Goal: Navigation & Orientation: Find specific page/section

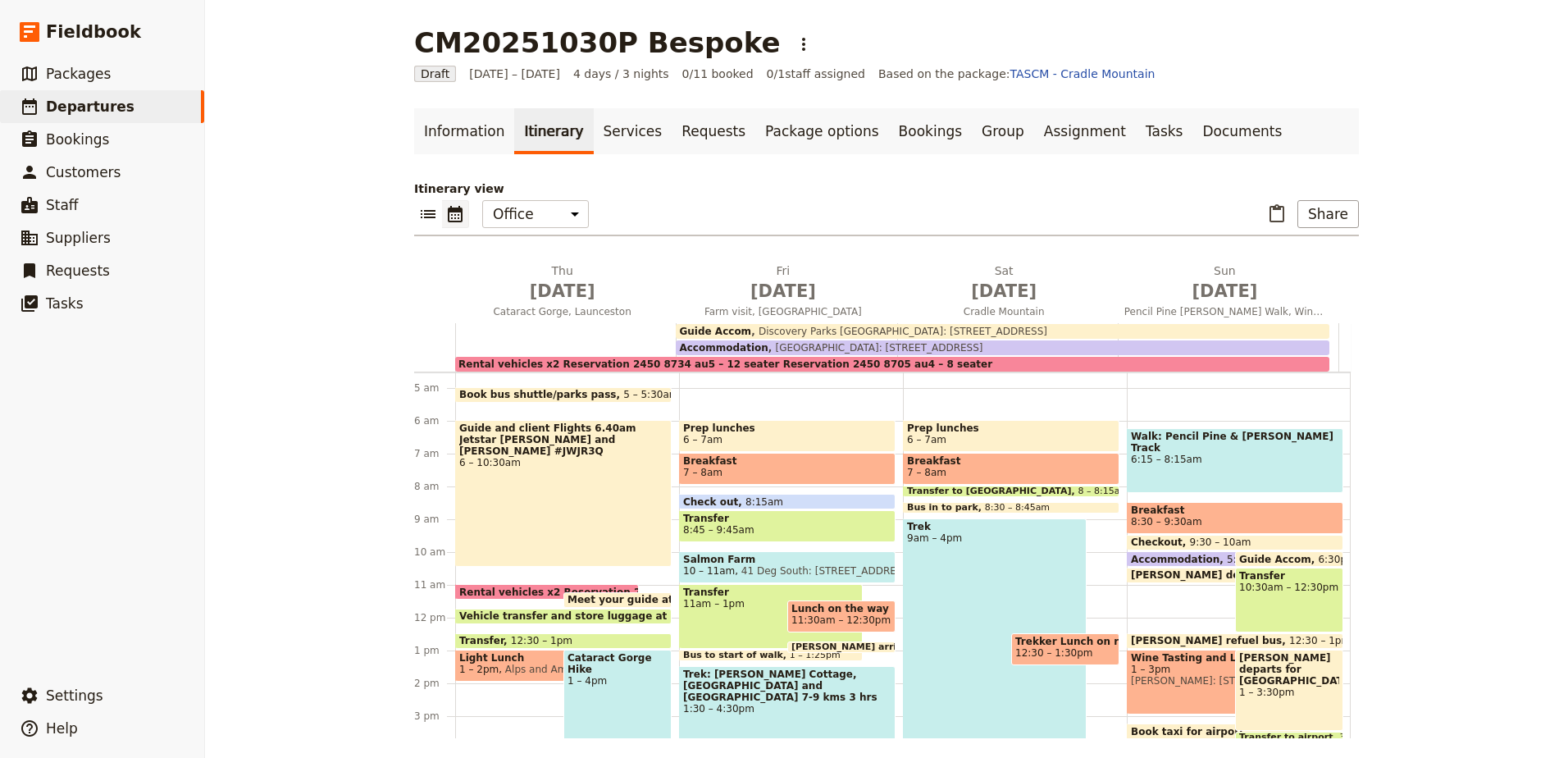
scroll to position [147, 0]
click at [96, 104] on span "Departures" at bounding box center [90, 106] width 88 height 16
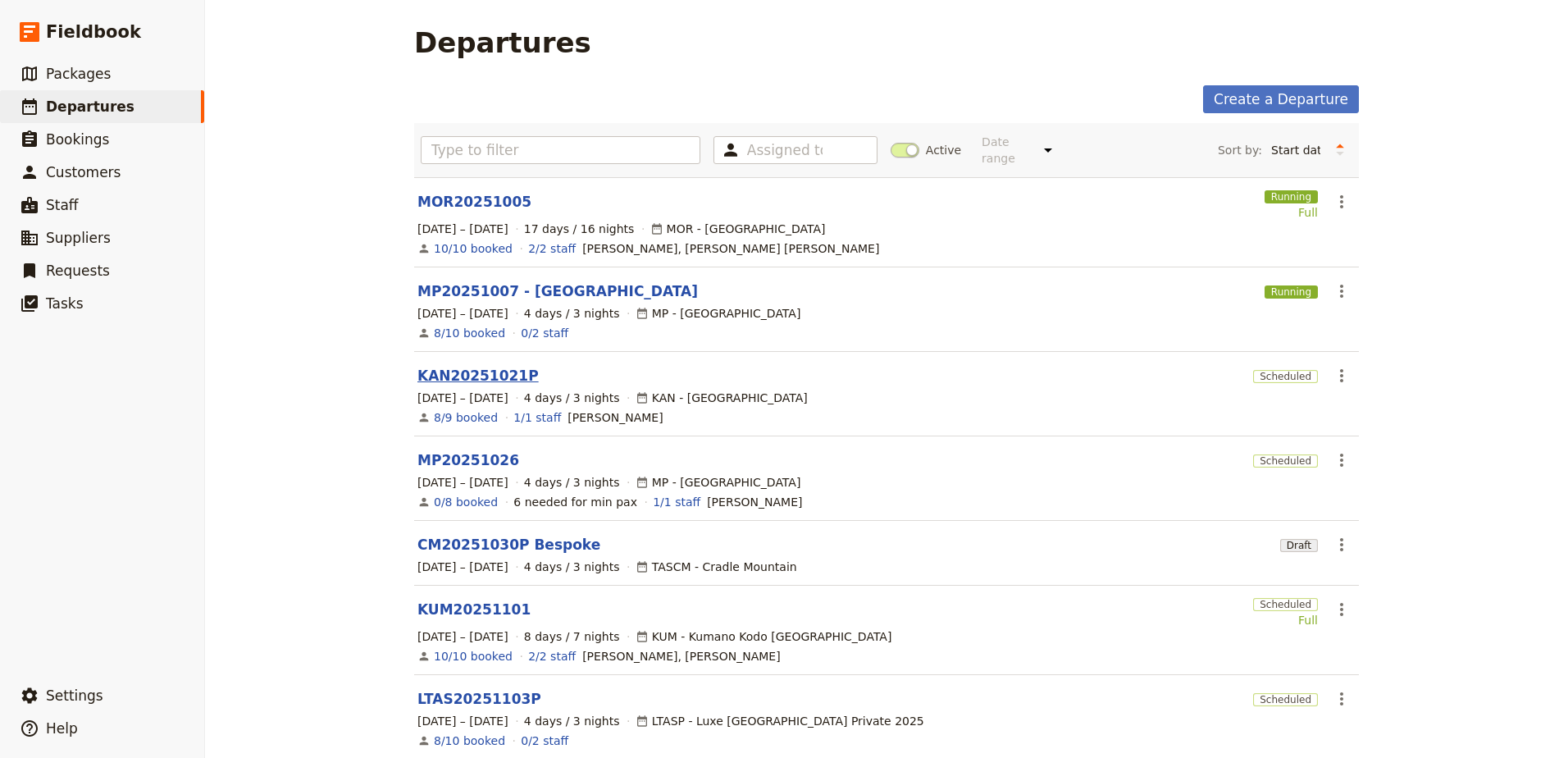
click at [458, 366] on link "KAN20251021P" at bounding box center [478, 375] width 121 height 19
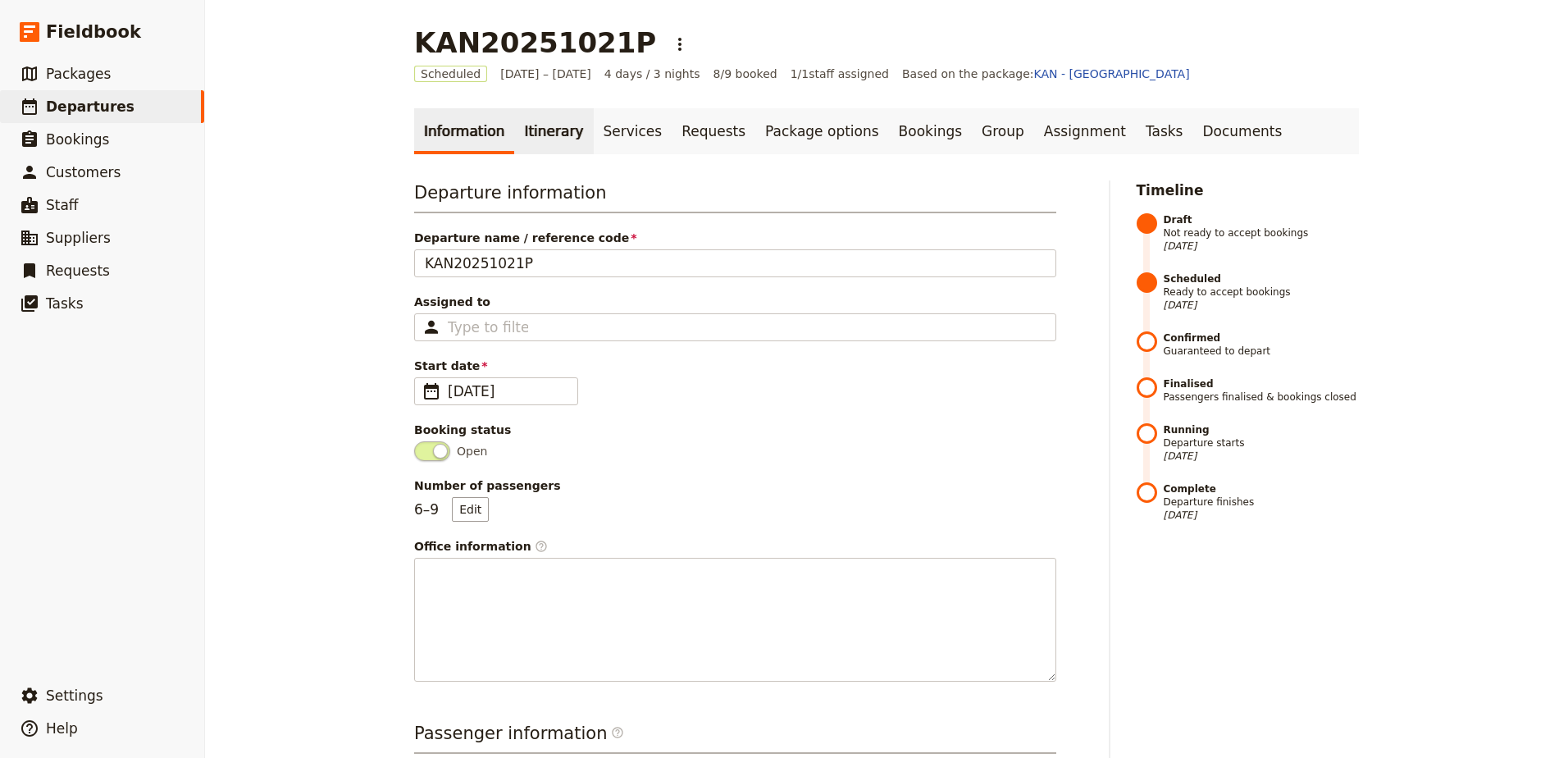
click at [538, 139] on link "Itinerary" at bounding box center [554, 131] width 79 height 46
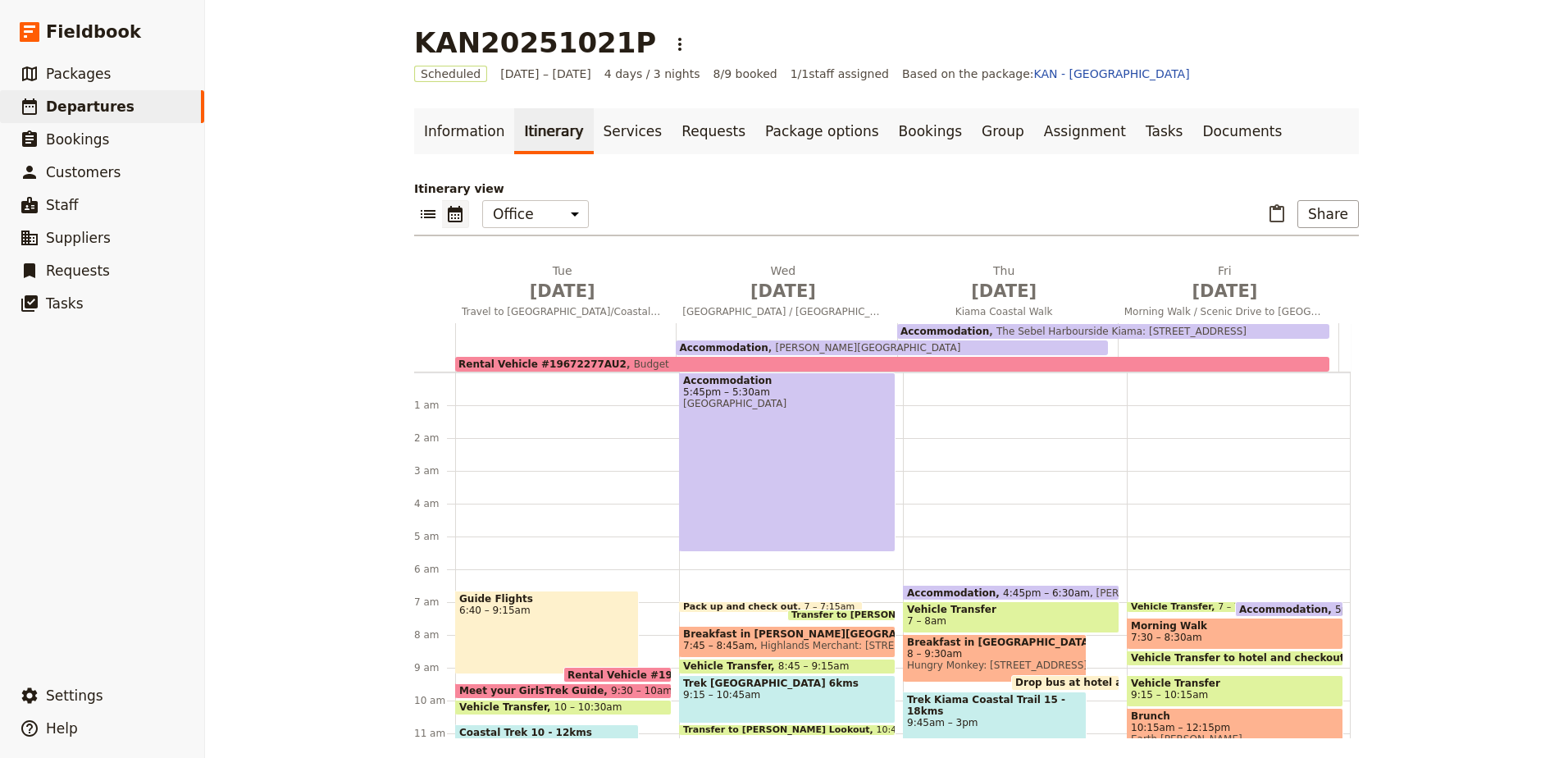
scroll to position [203, 0]
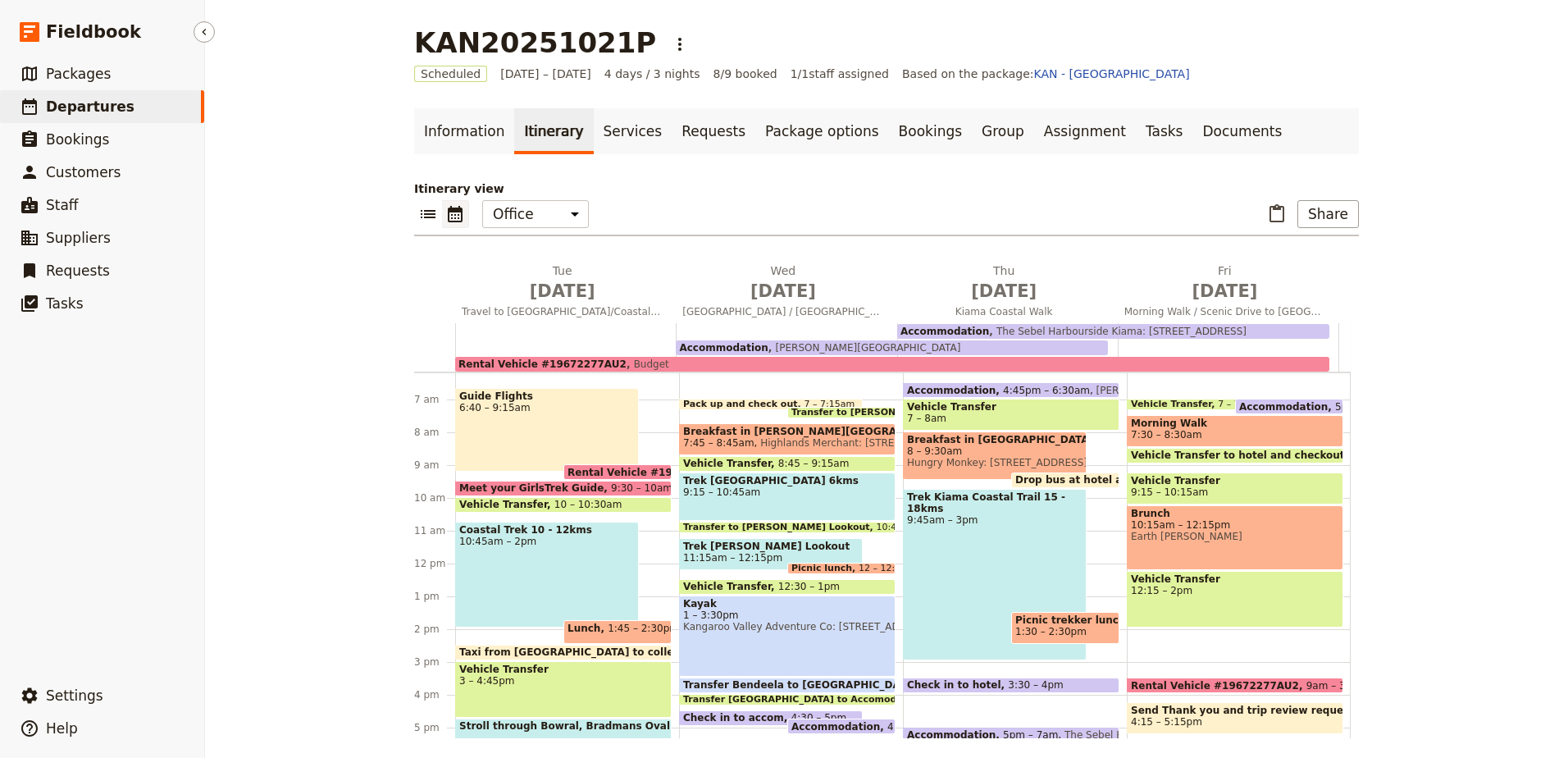
click at [72, 105] on span "Departures" at bounding box center [90, 106] width 88 height 16
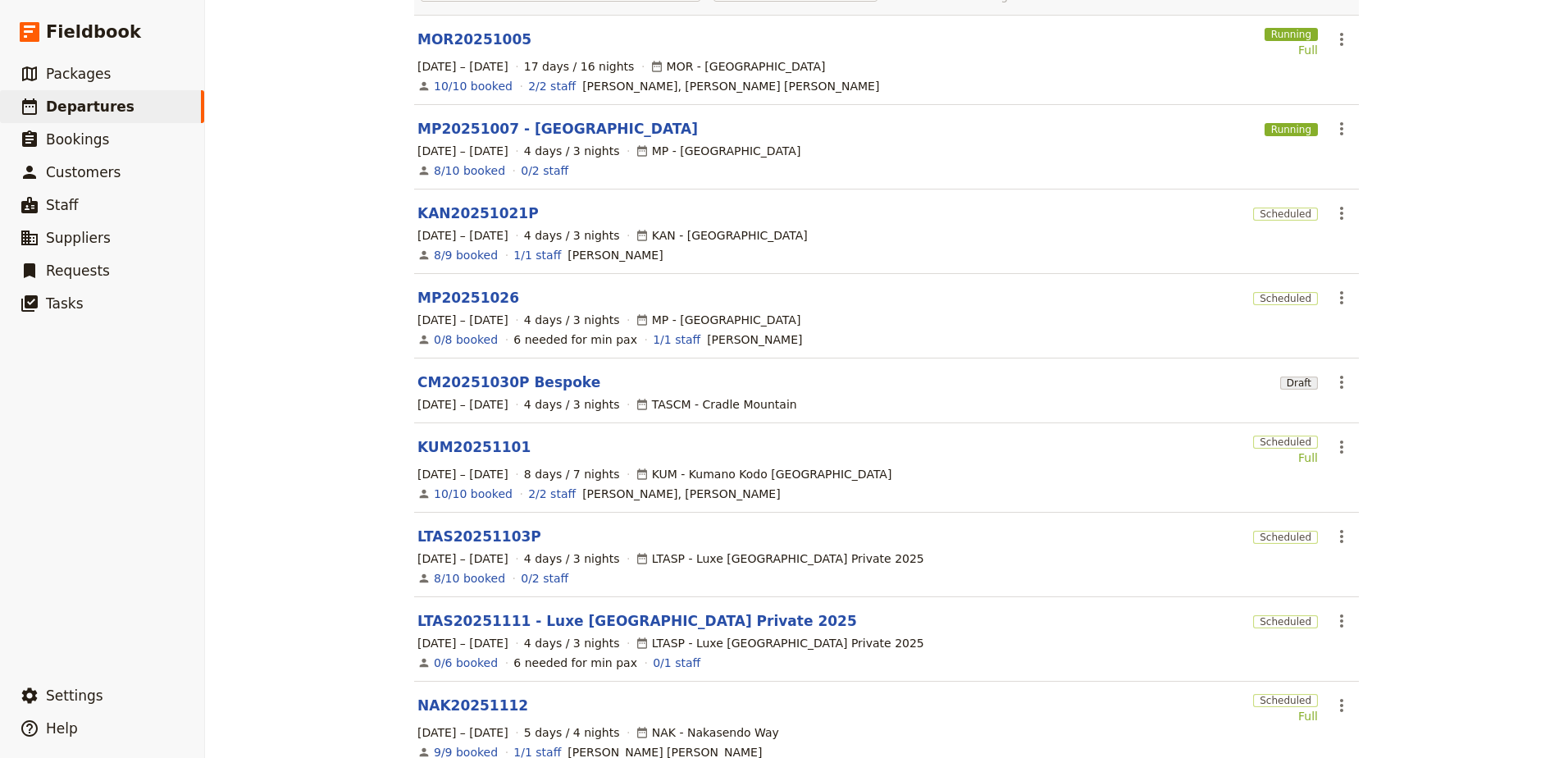
scroll to position [164, 0]
click at [466, 530] on link "LTAS20251103P" at bounding box center [479, 534] width 124 height 19
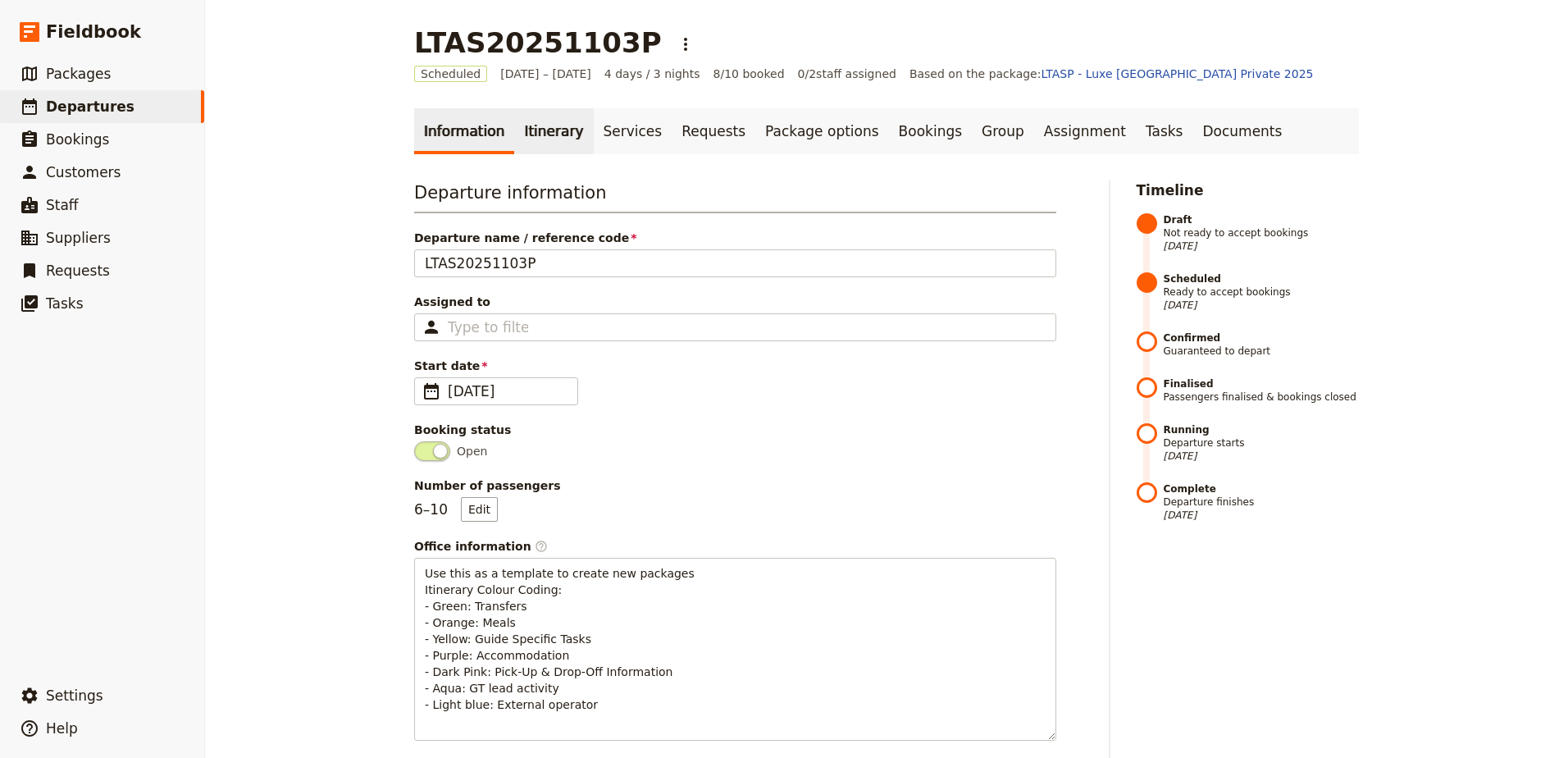
click at [563, 135] on link "Itinerary" at bounding box center [554, 131] width 79 height 46
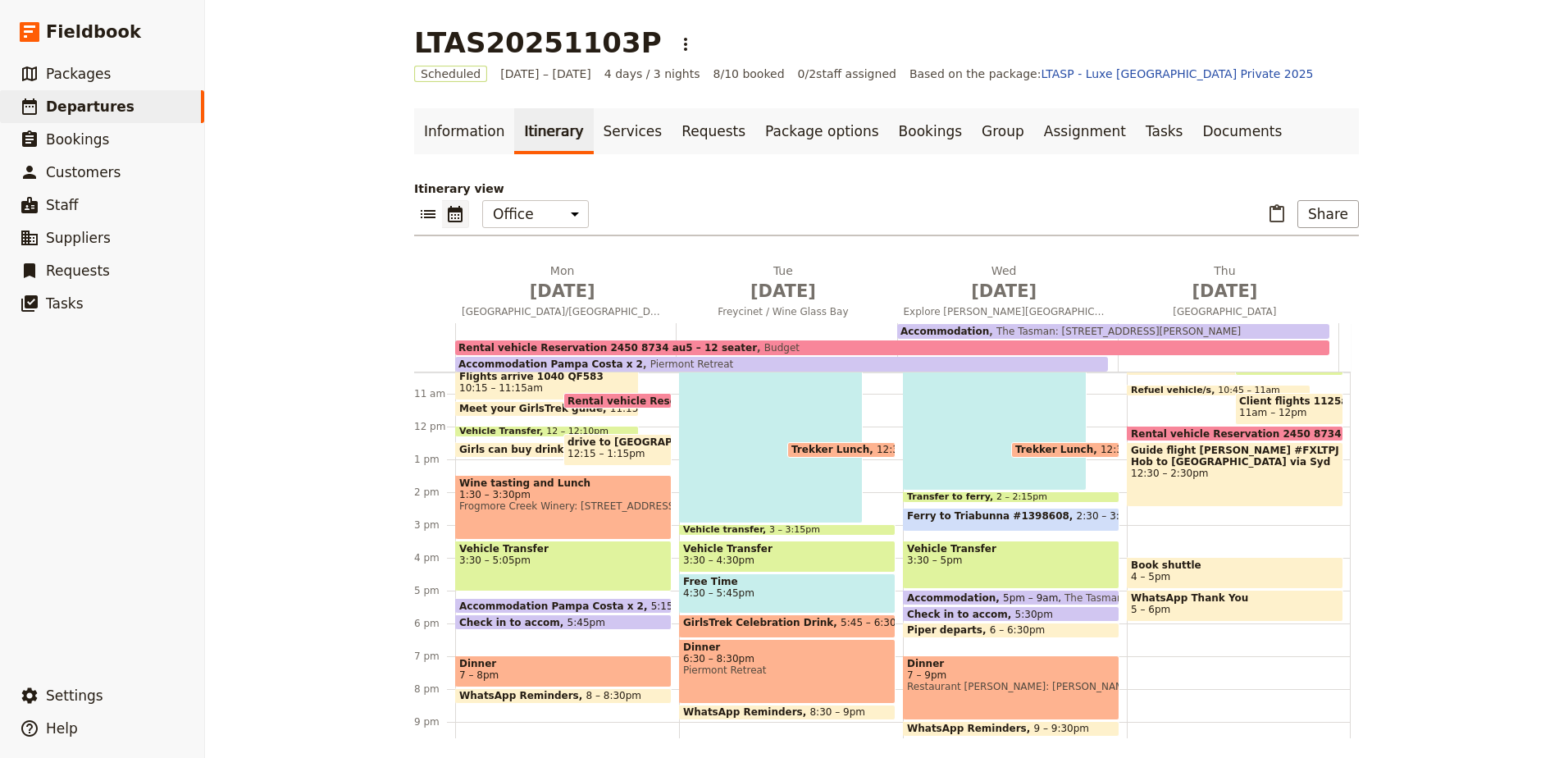
scroll to position [258, 0]
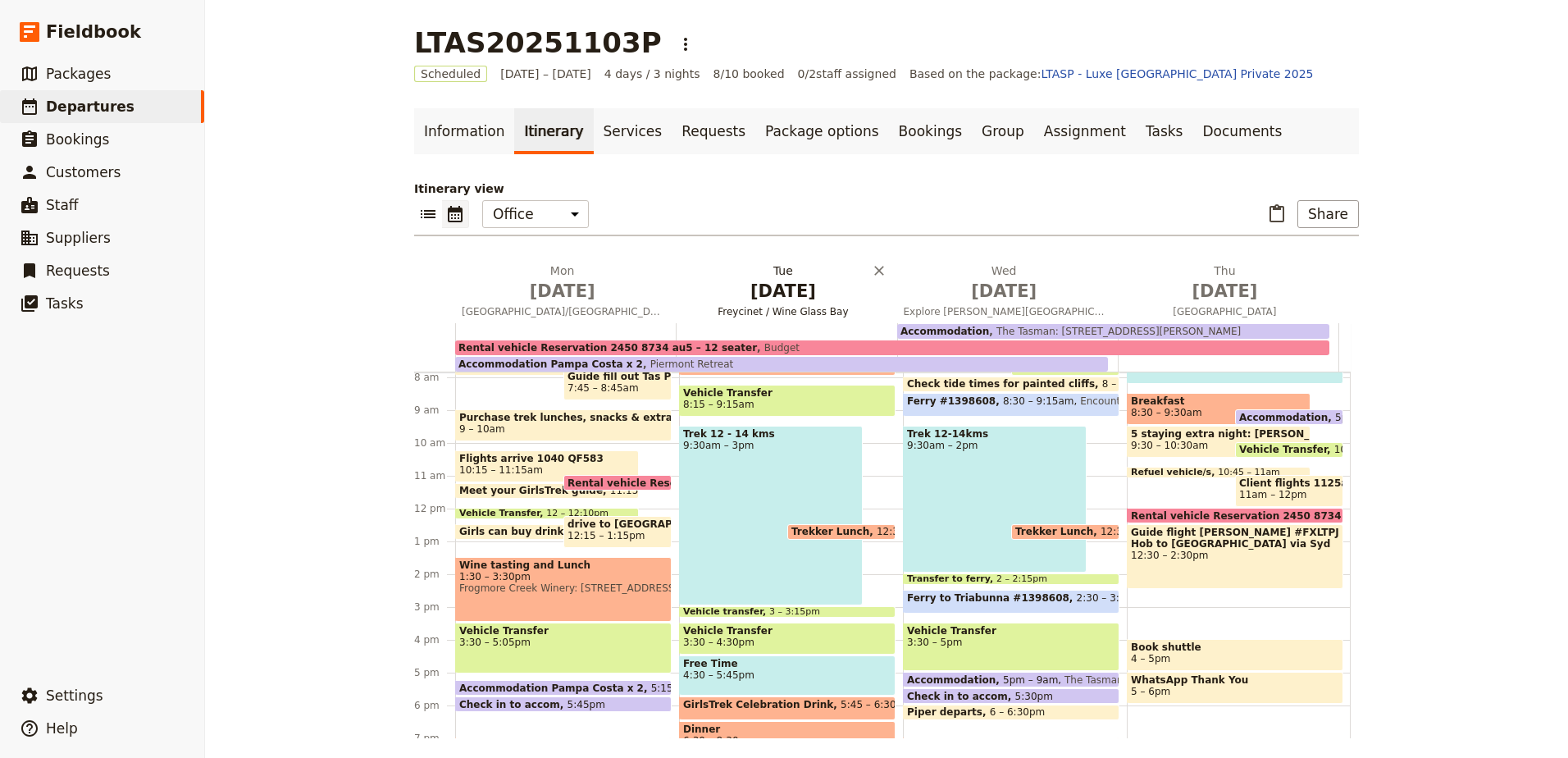
click at [808, 284] on span "[DATE]" at bounding box center [782, 291] width 201 height 24
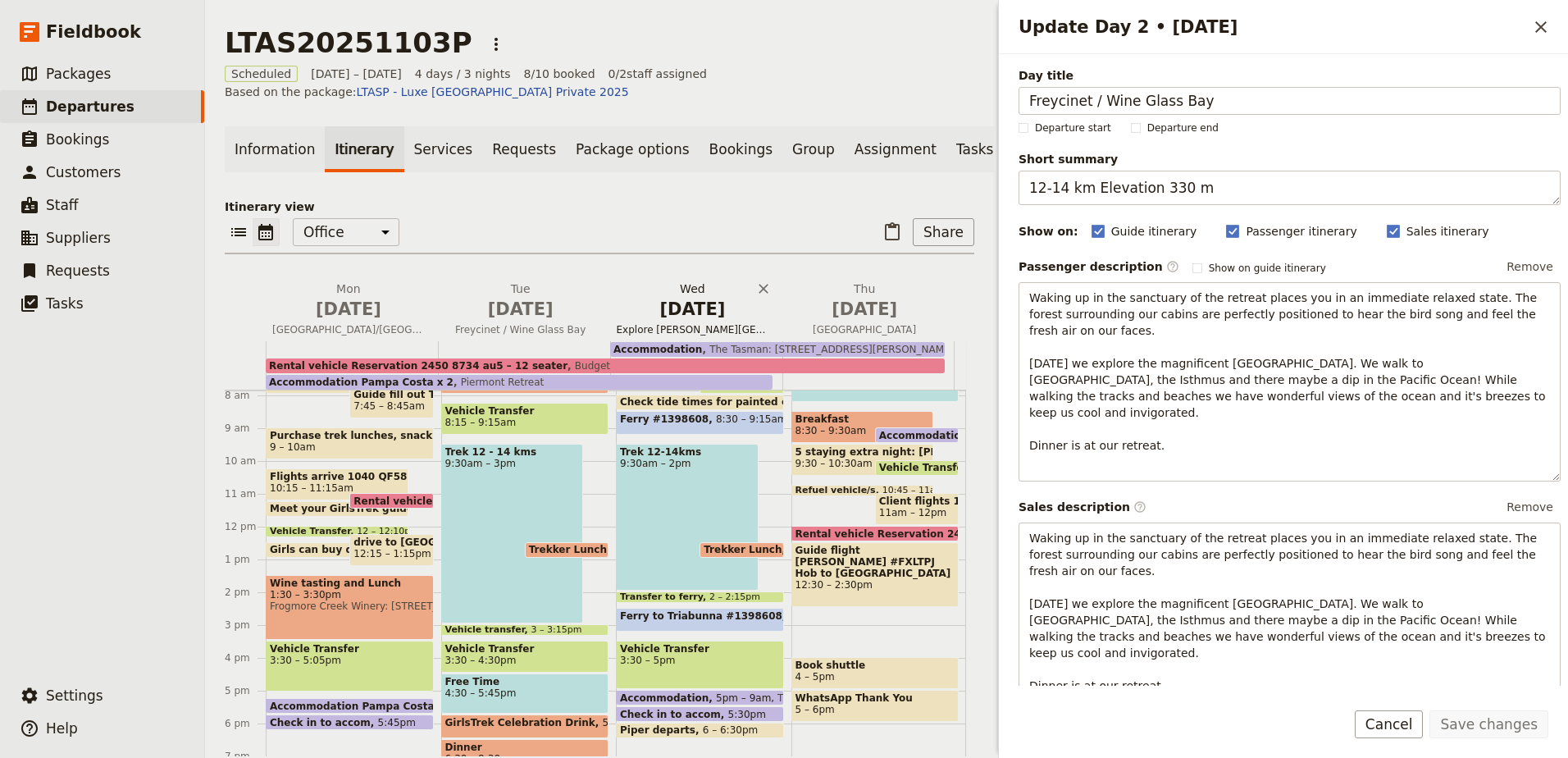
click at [702, 334] on span "Explore [PERSON_NAME][GEOGRAPHIC_DATA]" at bounding box center [693, 330] width 166 height 13
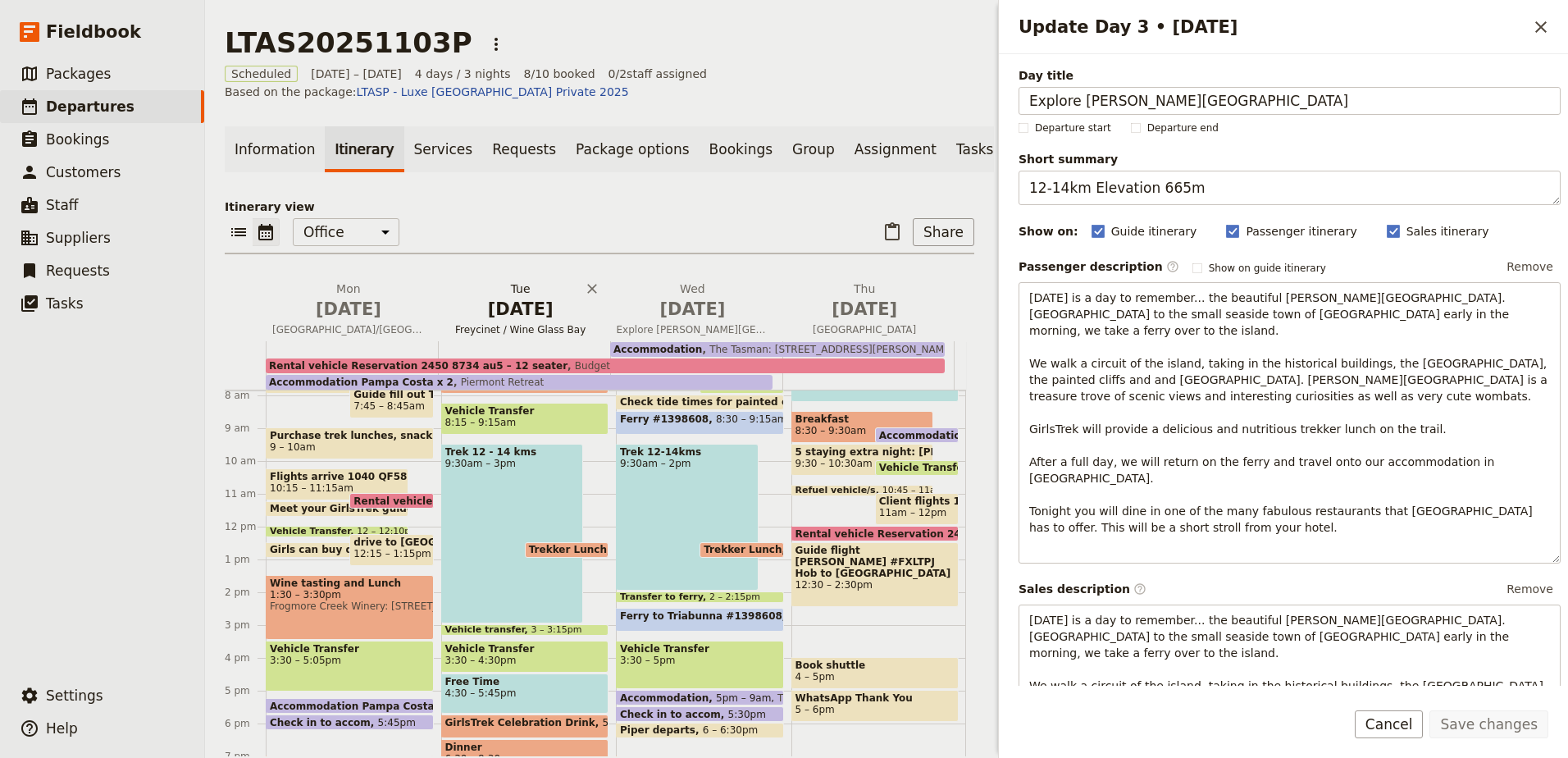
click at [498, 331] on button "[DATE] Freycinet / Wine Glass Bay" at bounding box center [524, 311] width 173 height 61
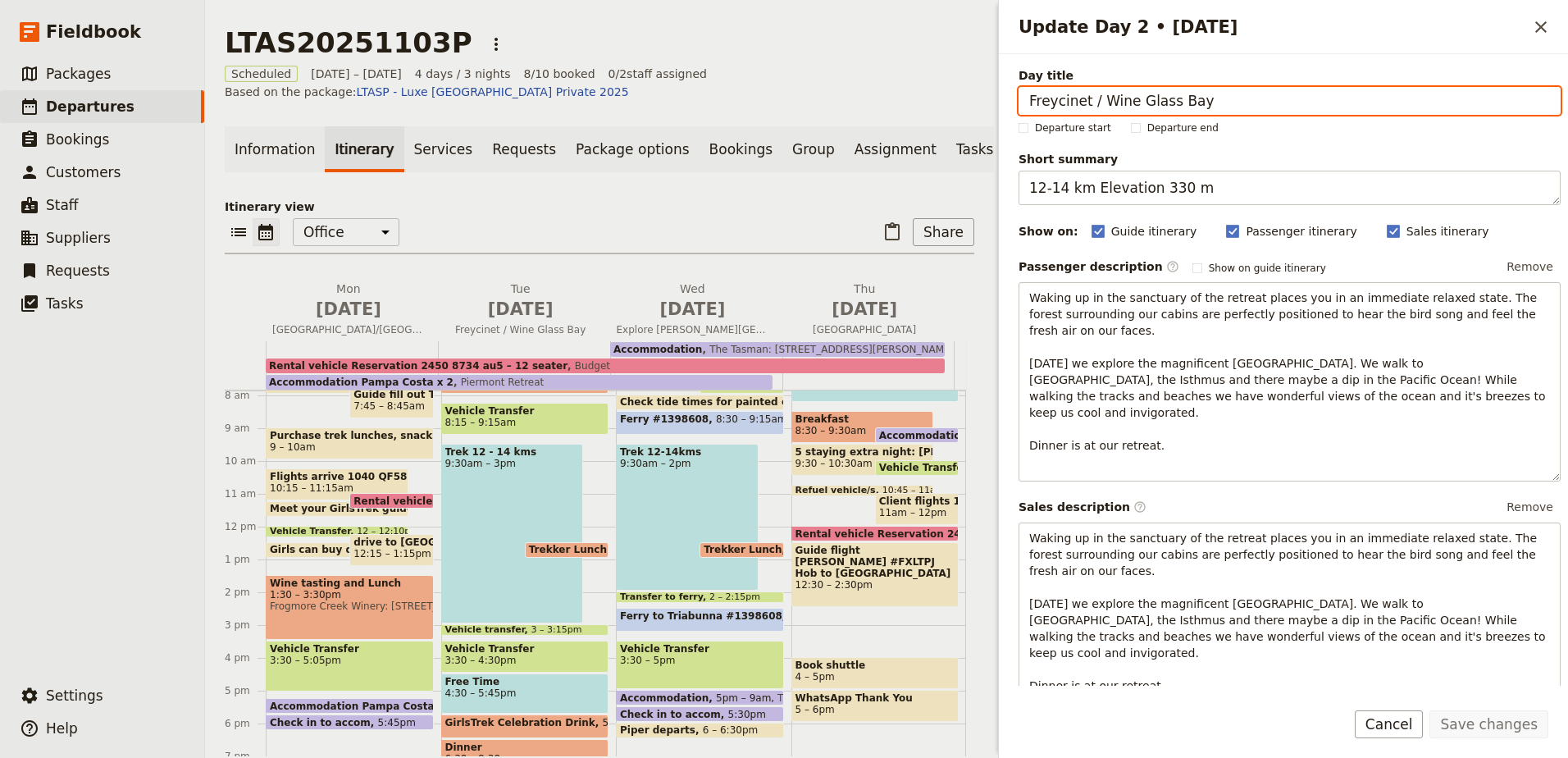
click at [341, 152] on link "Itinerary" at bounding box center [365, 149] width 79 height 46
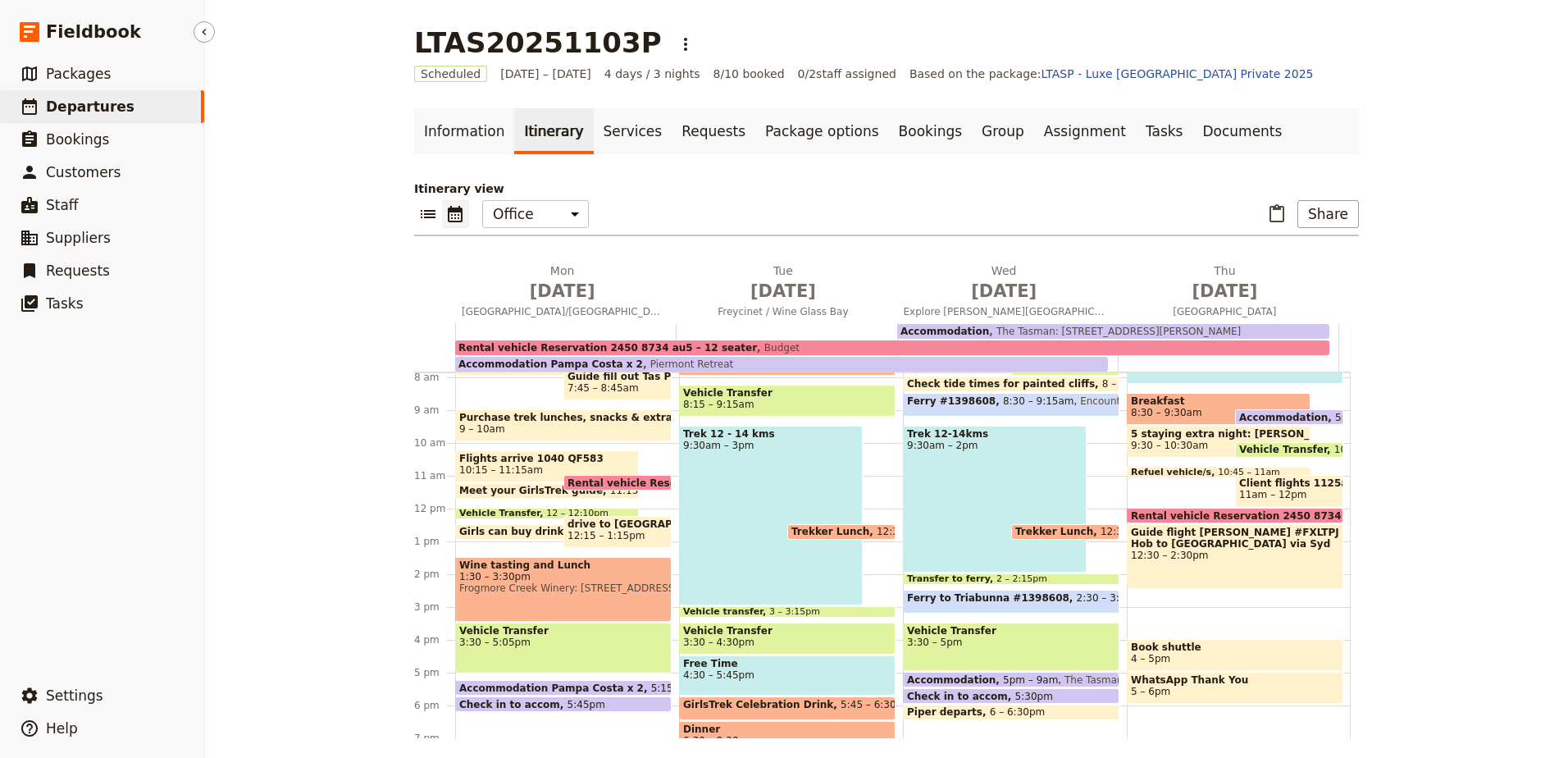
click at [130, 104] on link "​ Departures" at bounding box center [102, 106] width 205 height 33
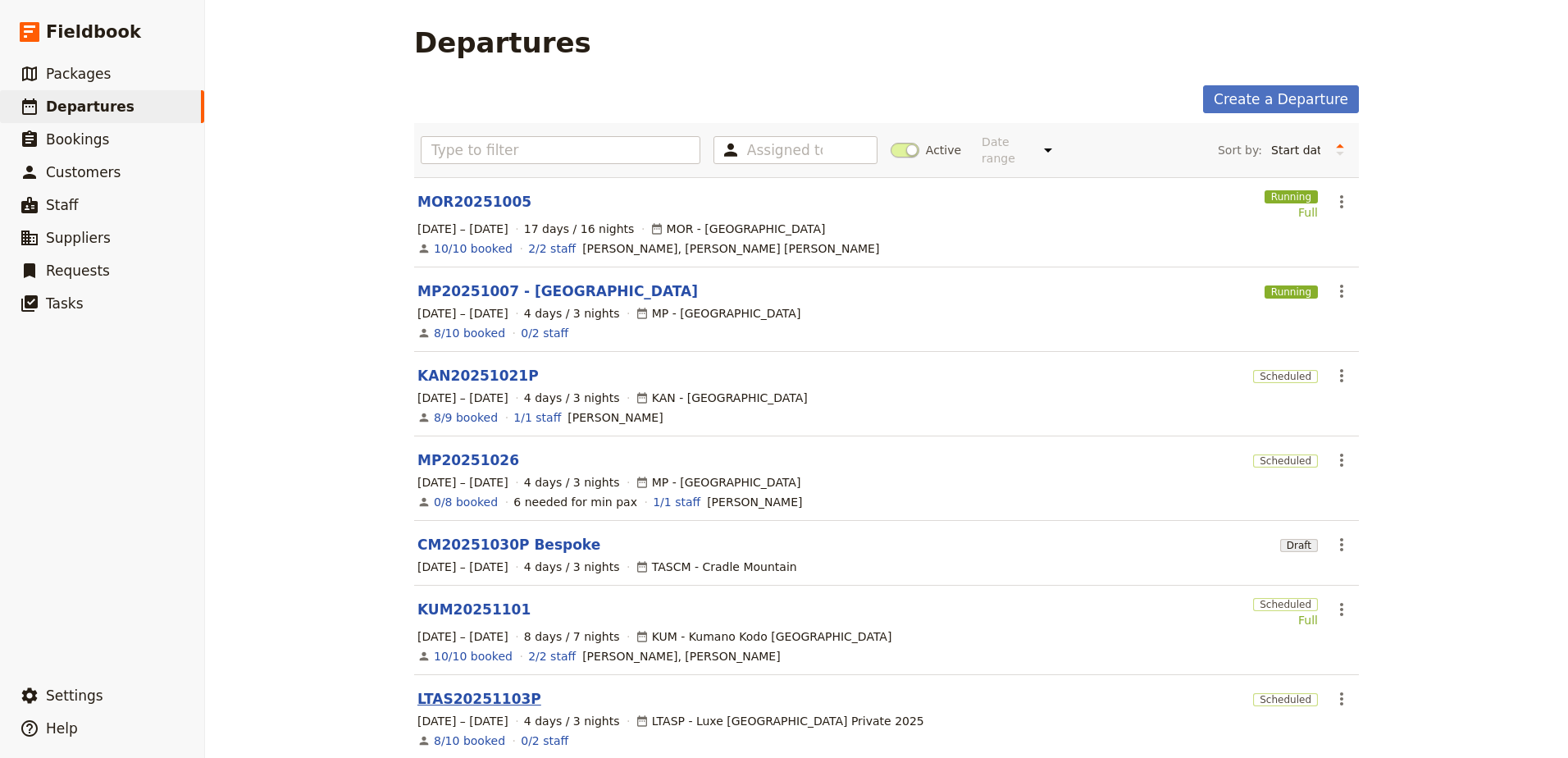
scroll to position [82, 0]
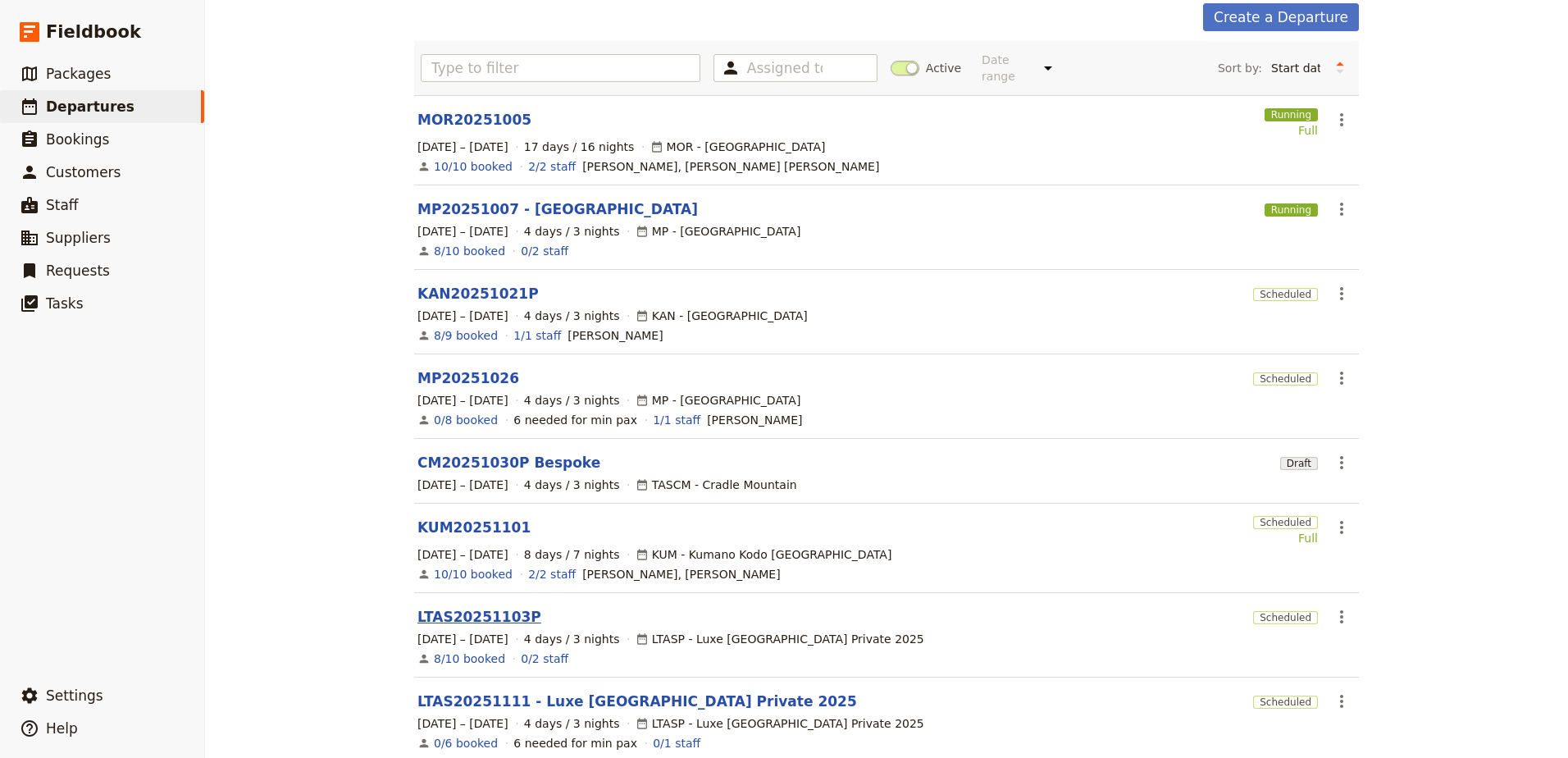
click at [457, 692] on link "LTAS20251111 - Luxe [GEOGRAPHIC_DATA] Private 2025" at bounding box center [637, 701] width 440 height 19
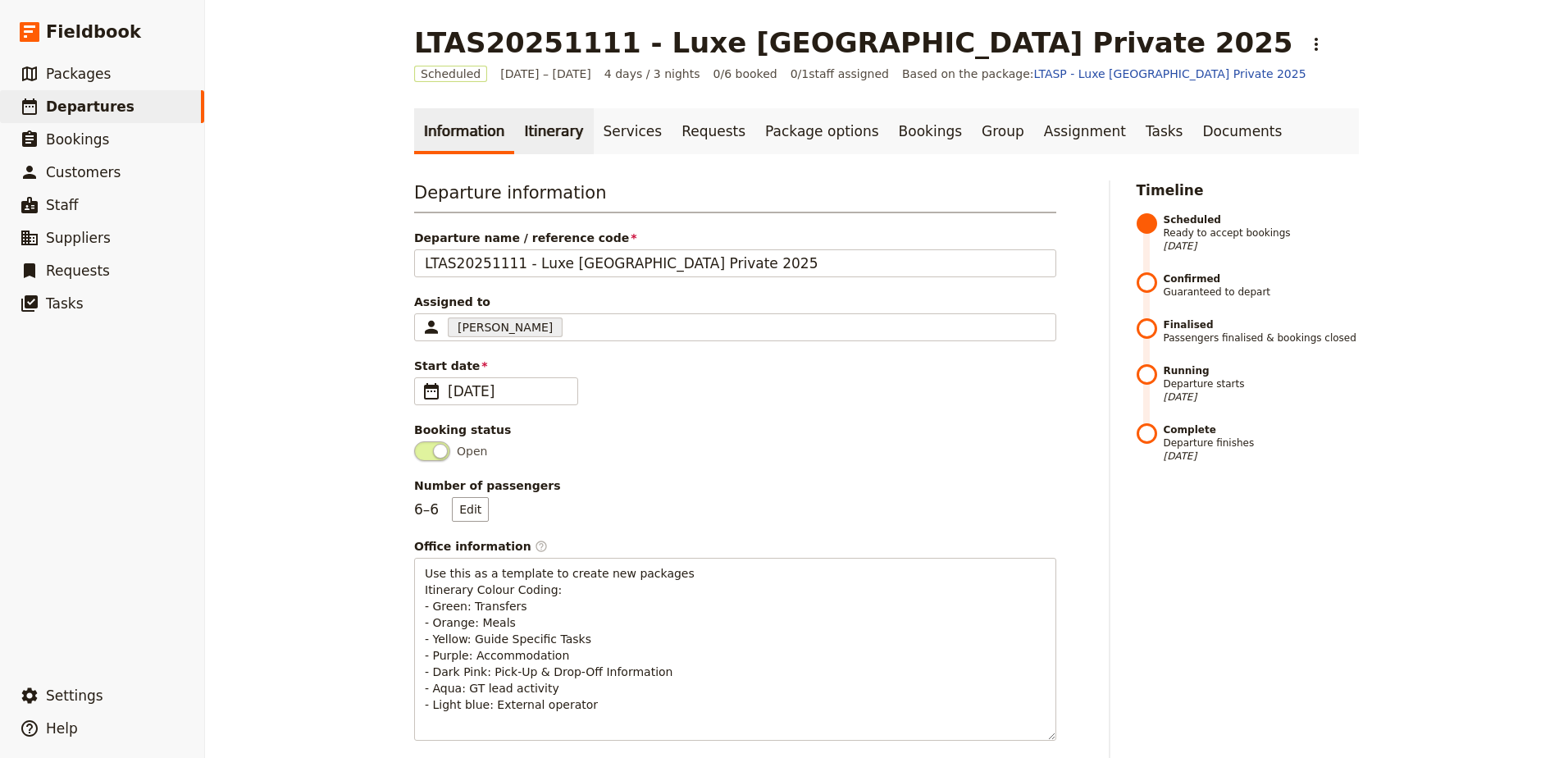
click at [528, 133] on link "Itinerary" at bounding box center [554, 131] width 79 height 46
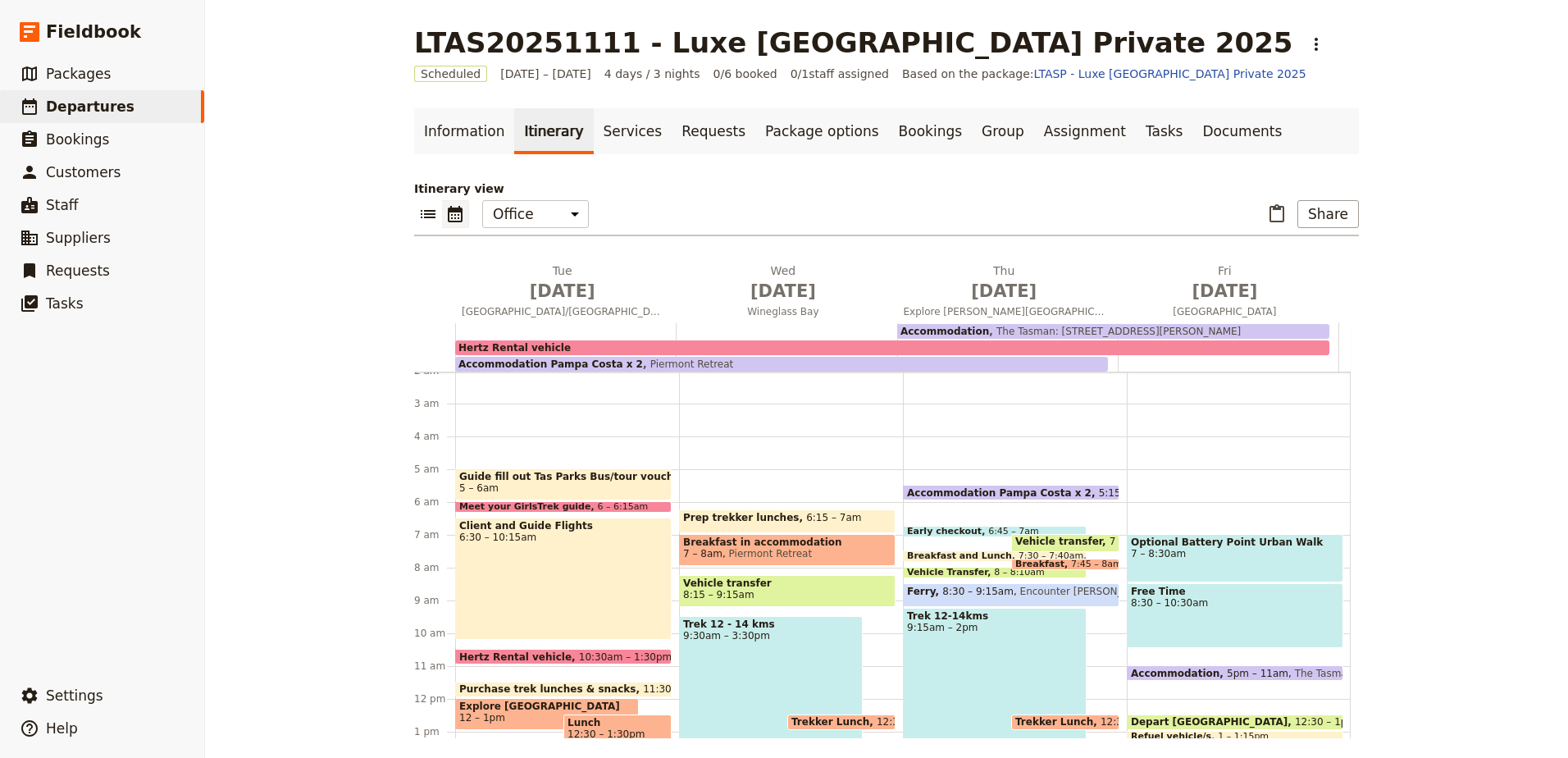
scroll to position [66, 0]
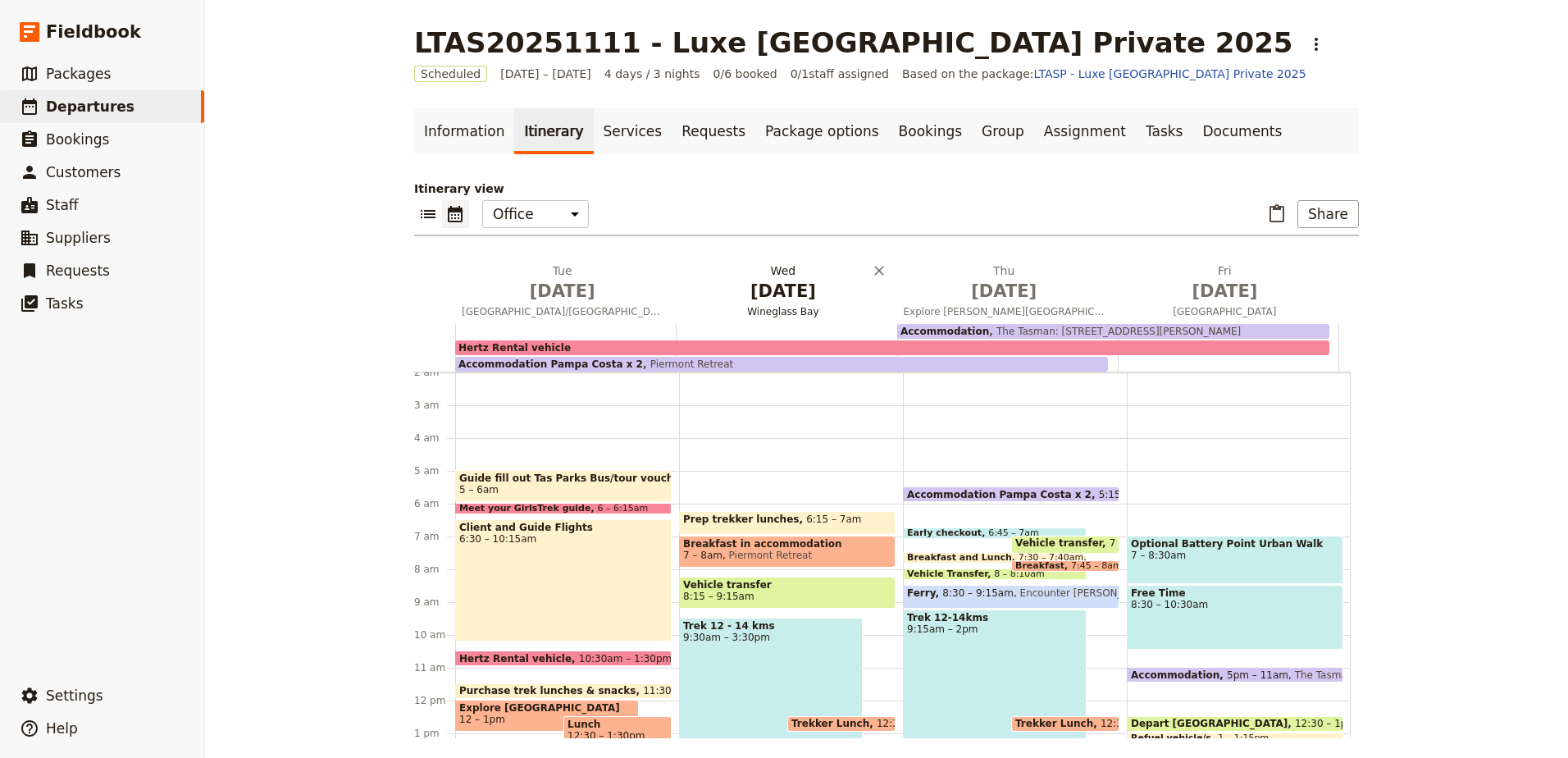
click at [792, 291] on span "[DATE]" at bounding box center [782, 291] width 201 height 24
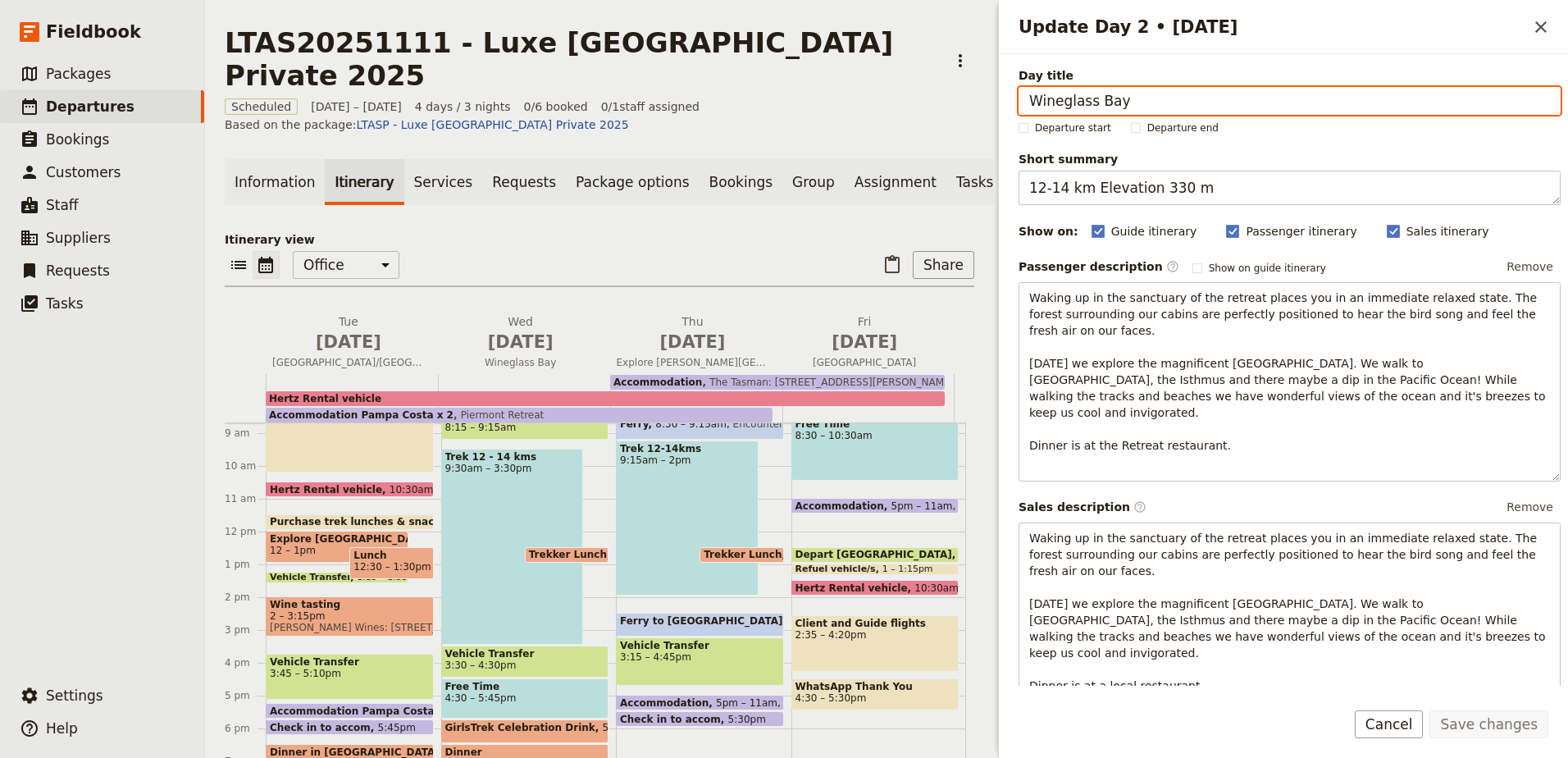
scroll to position [258, 0]
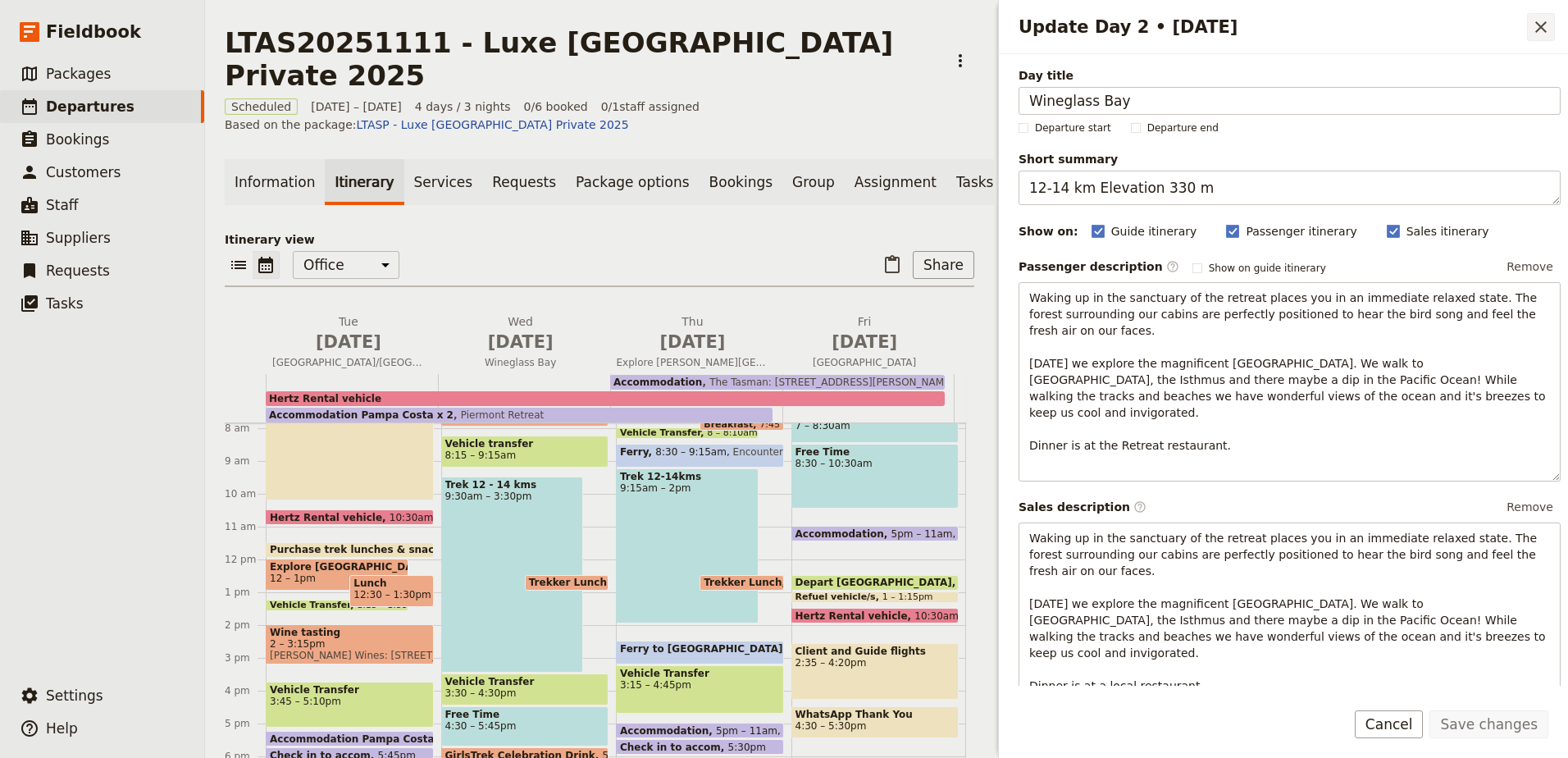
click at [1531, 27] on button "​" at bounding box center [1541, 27] width 28 height 28
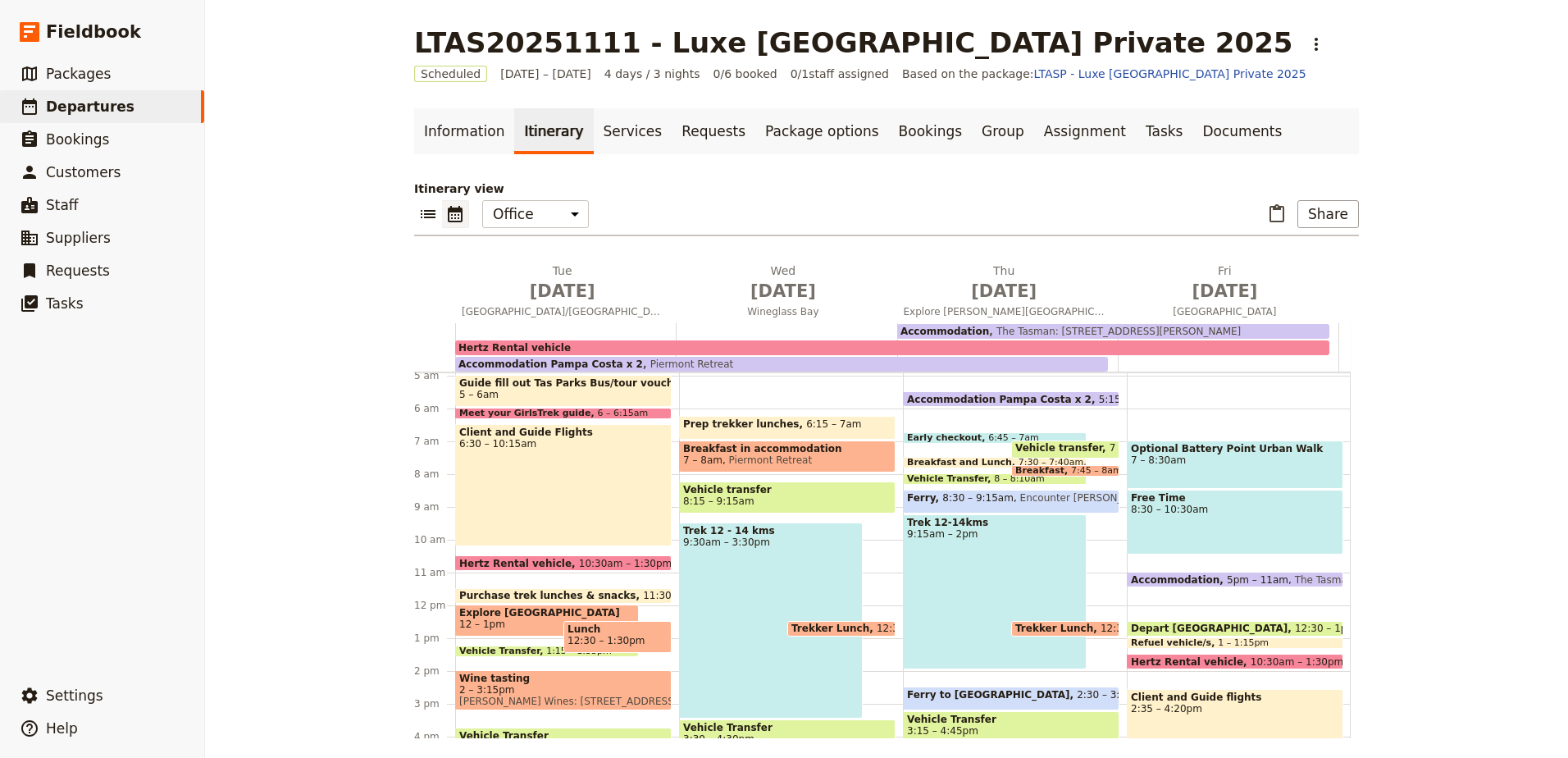
scroll to position [12, 0]
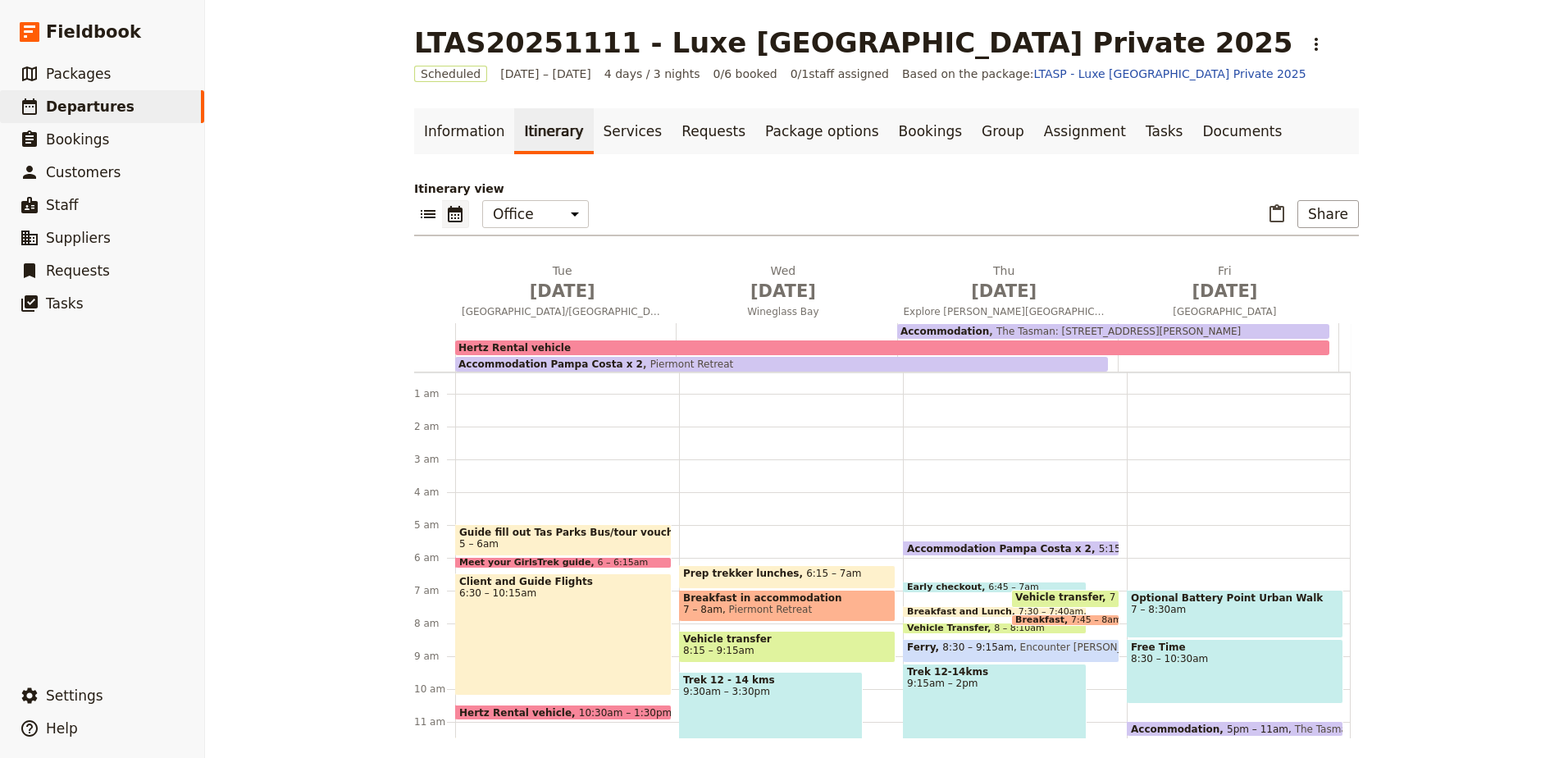
click at [525, 526] on span "Guide fill out Tas Parks Bus/tour voucher week before and print for vehicle" at bounding box center [563, 532] width 208 height 12
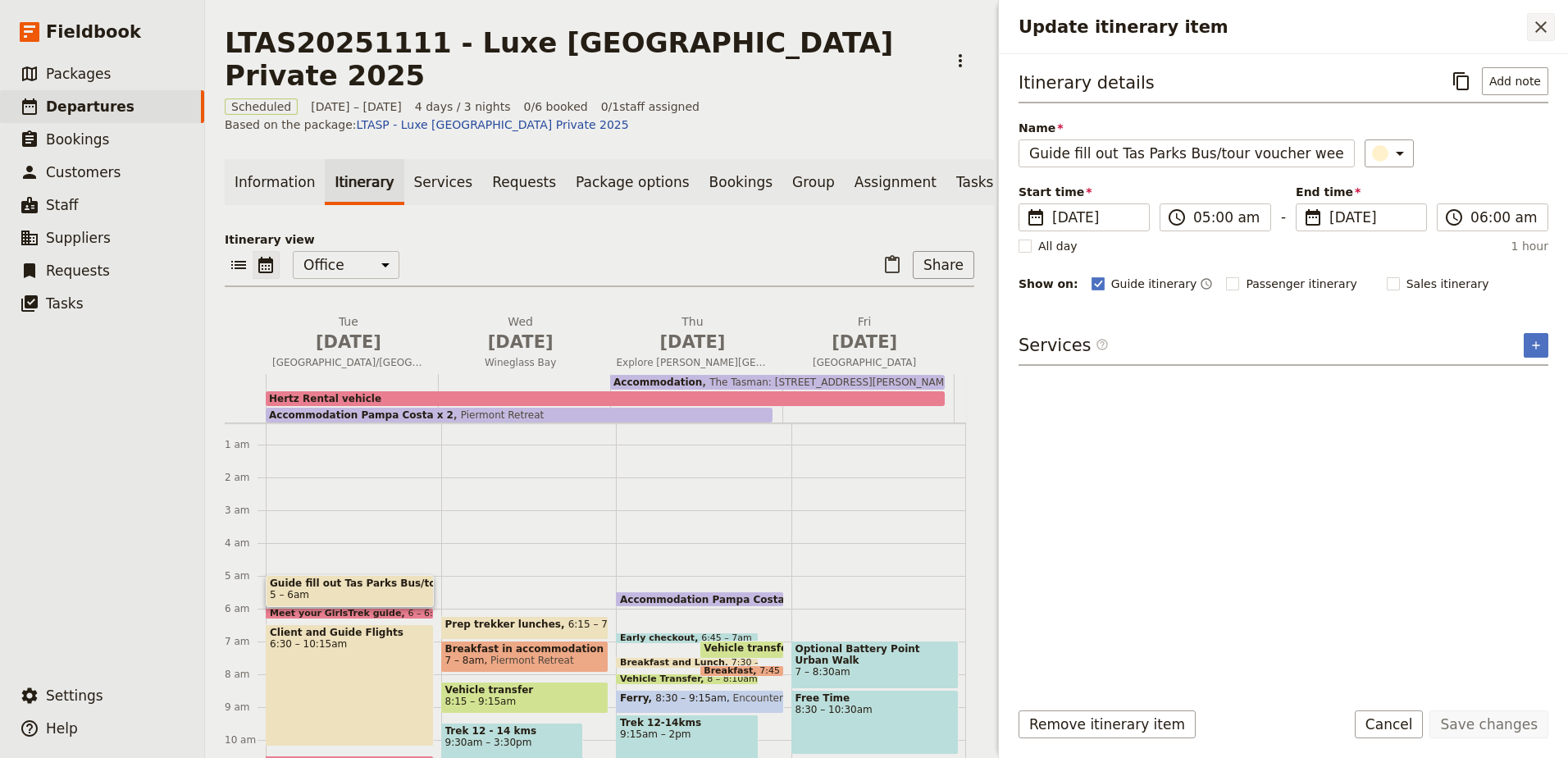
click at [1544, 31] on icon "Close drawer" at bounding box center [1541, 27] width 12 height 12
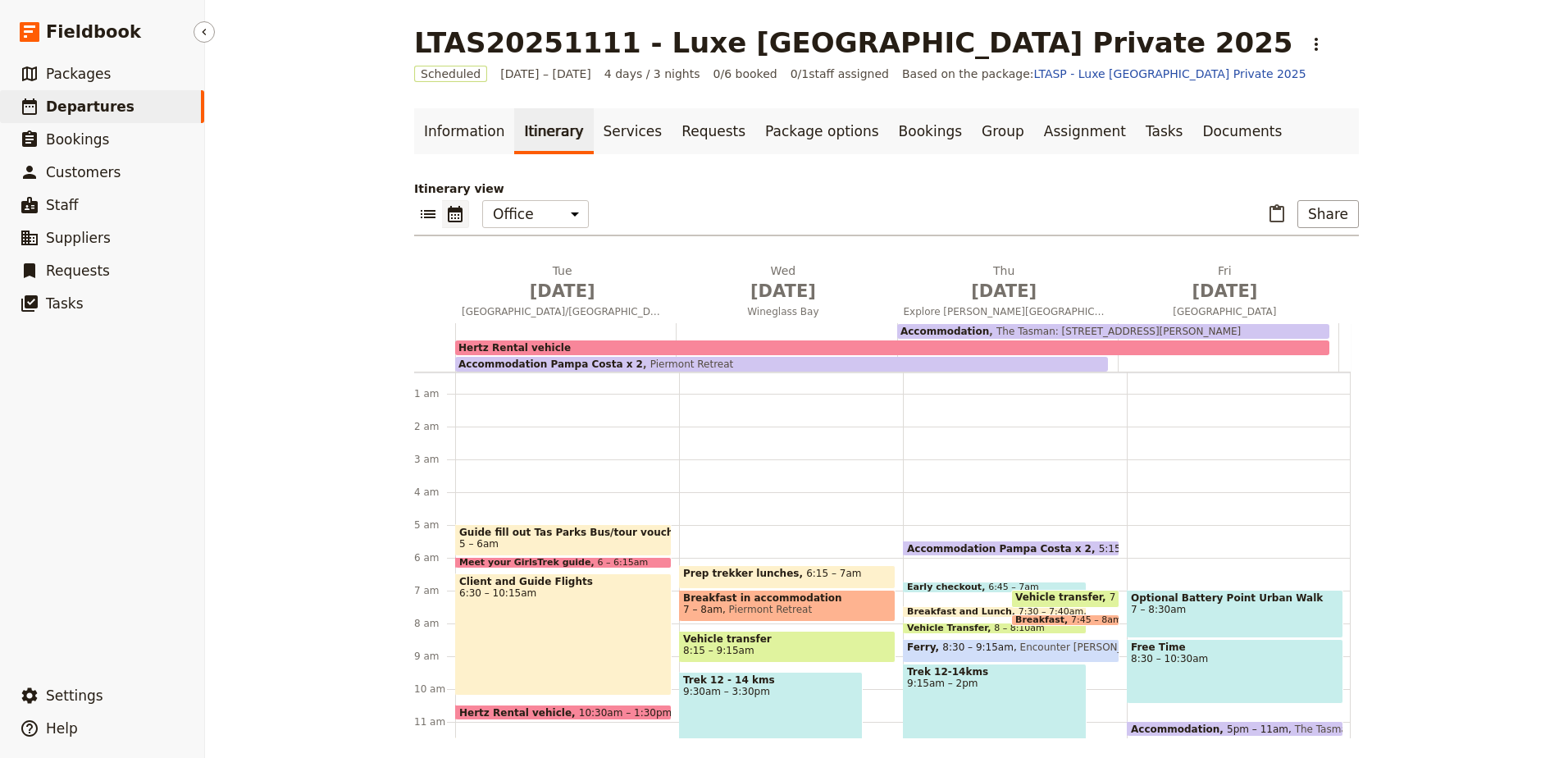
click at [114, 112] on span "Departures" at bounding box center [90, 106] width 88 height 16
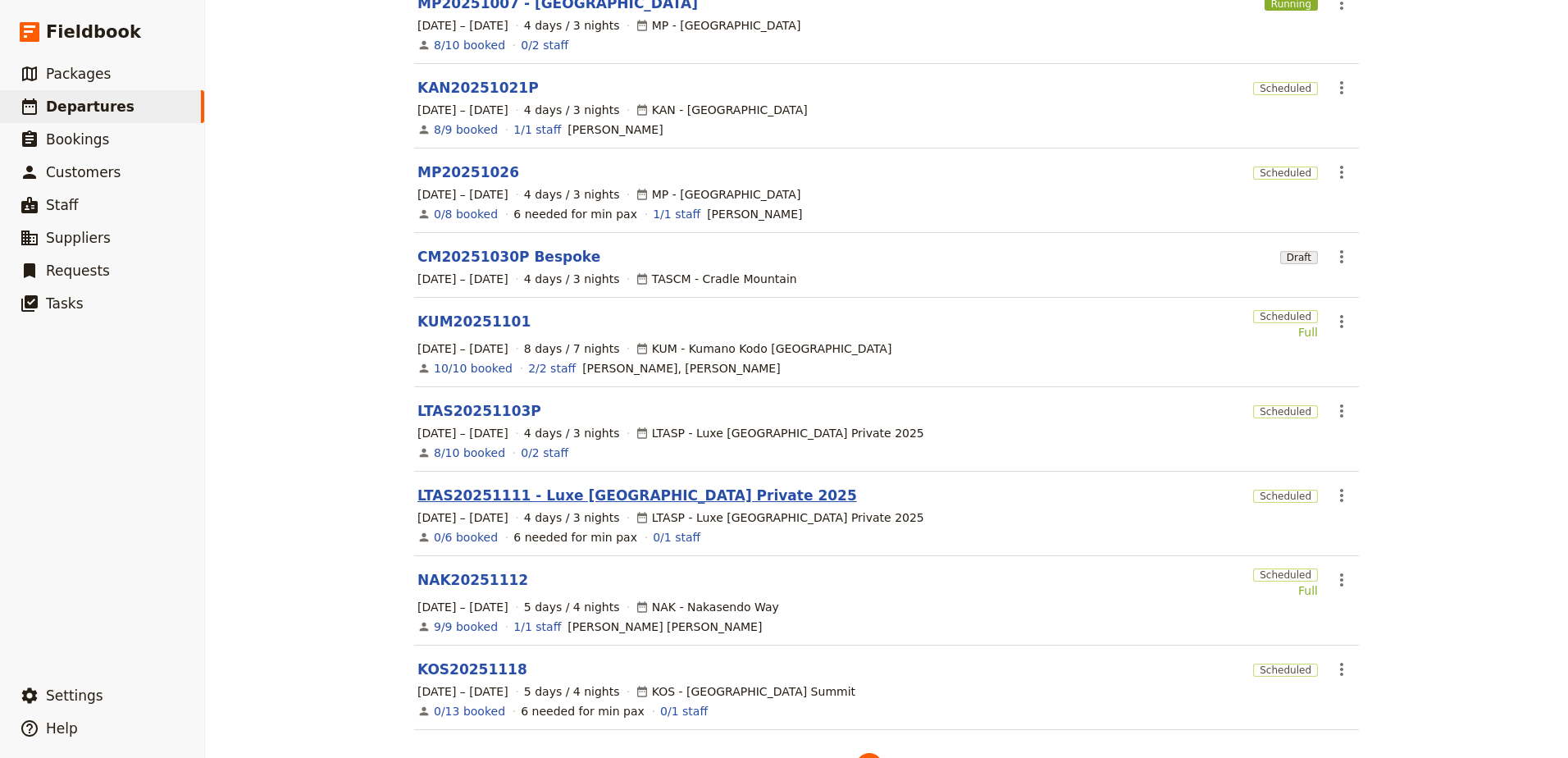
scroll to position [328, 0]
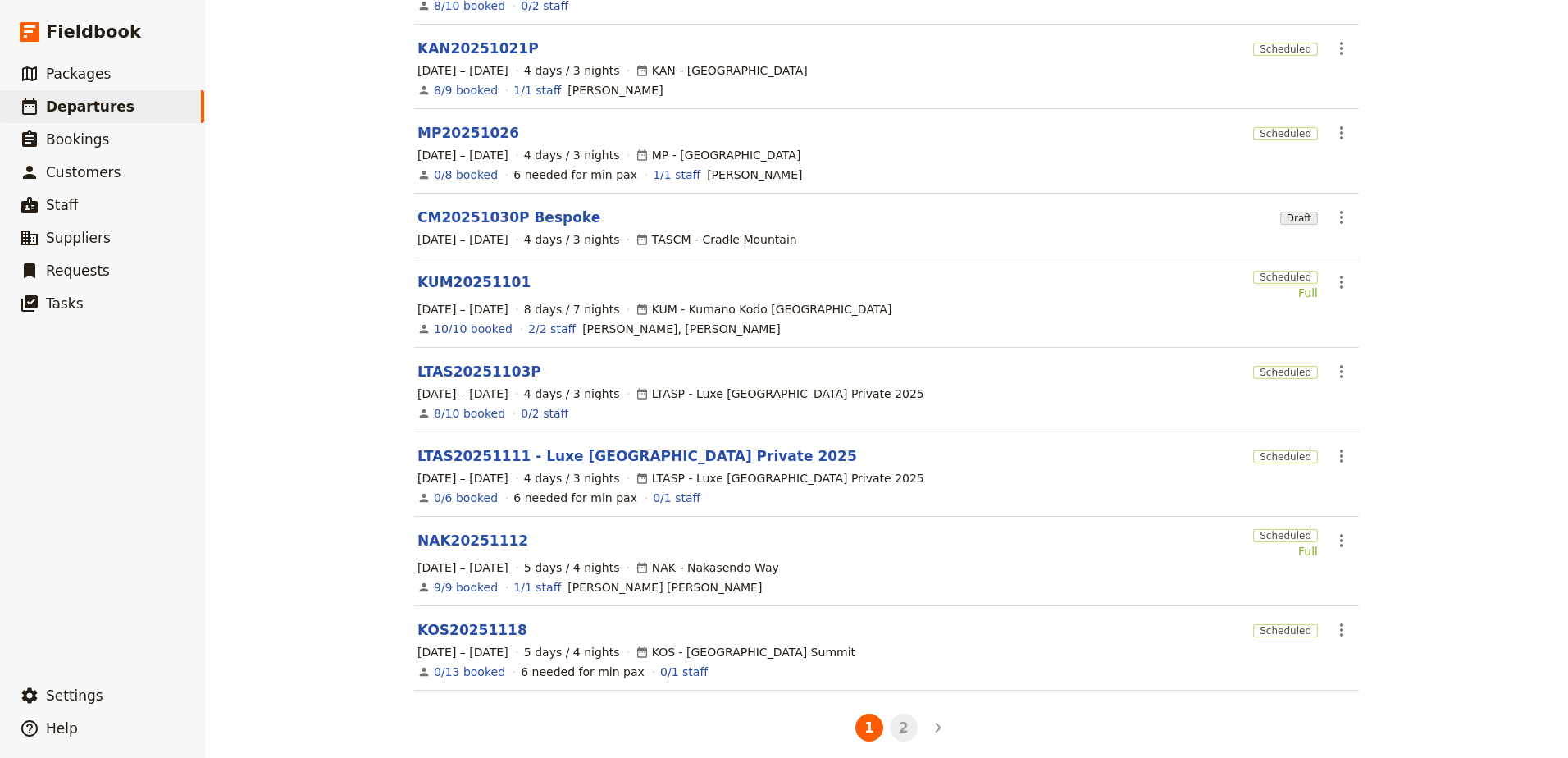
click at [902, 713] on button "2" at bounding box center [904, 727] width 28 height 28
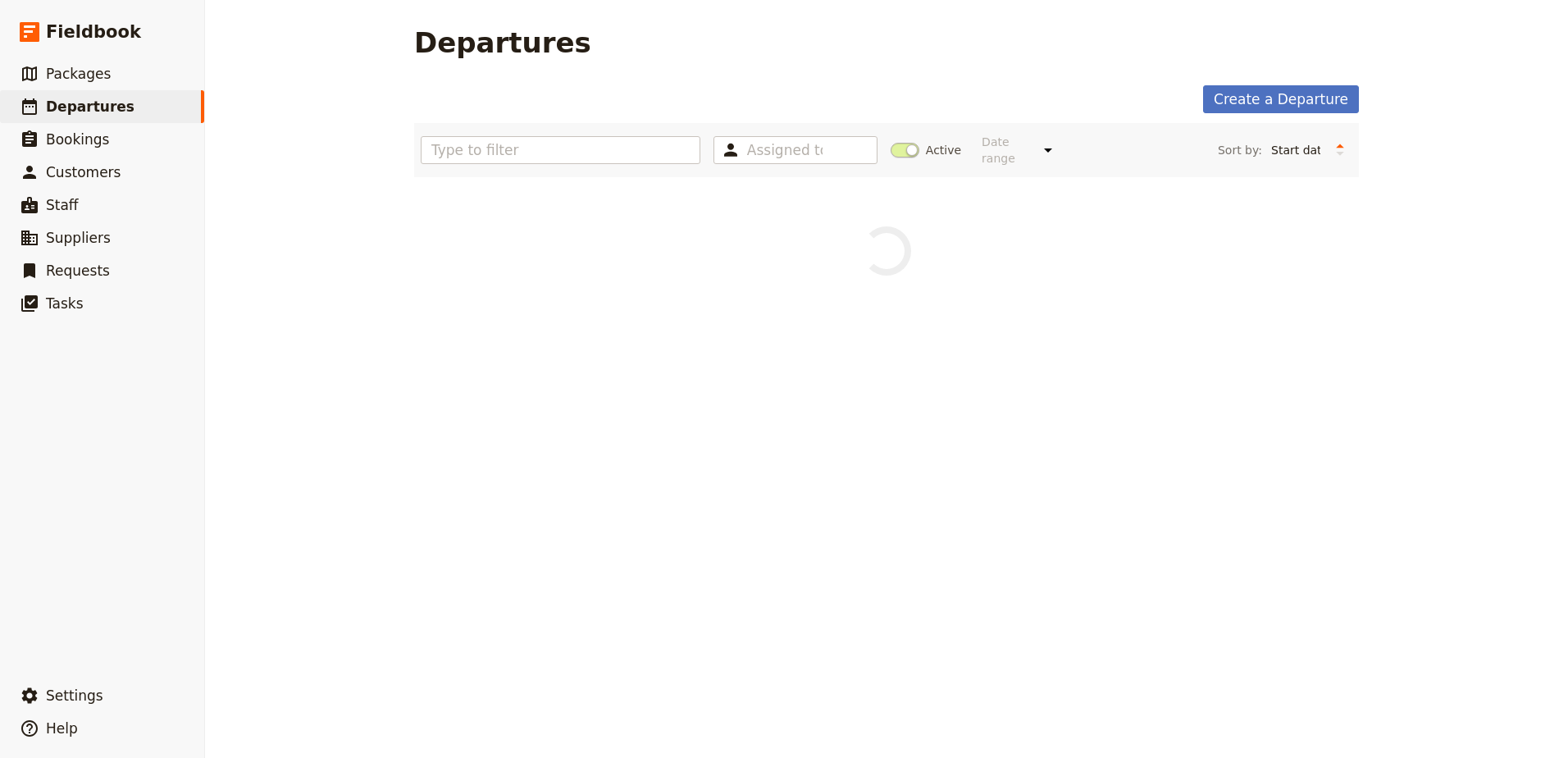
scroll to position [0, 0]
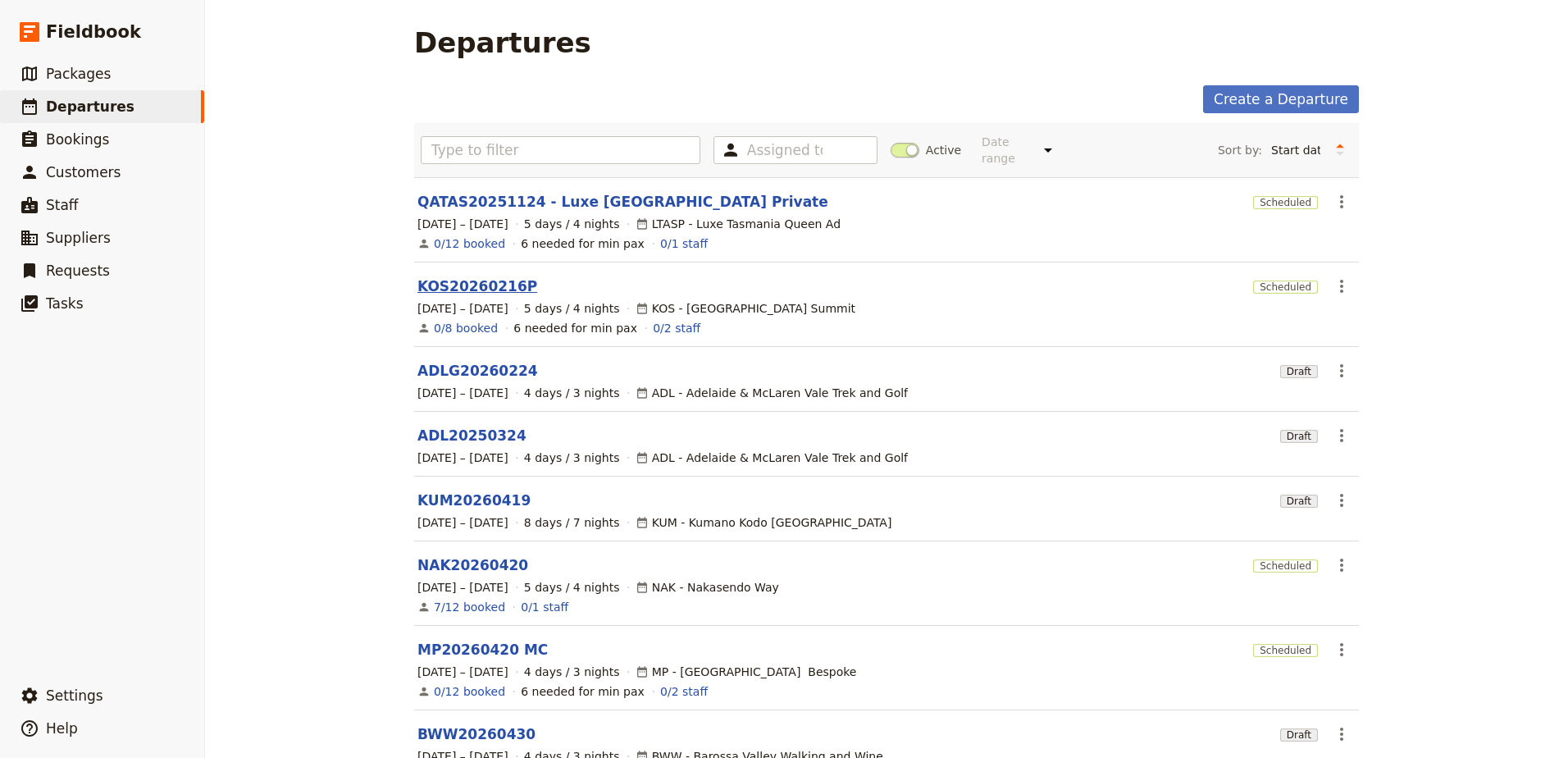
click at [461, 276] on link "KOS20260216P" at bounding box center [477, 286] width 120 height 19
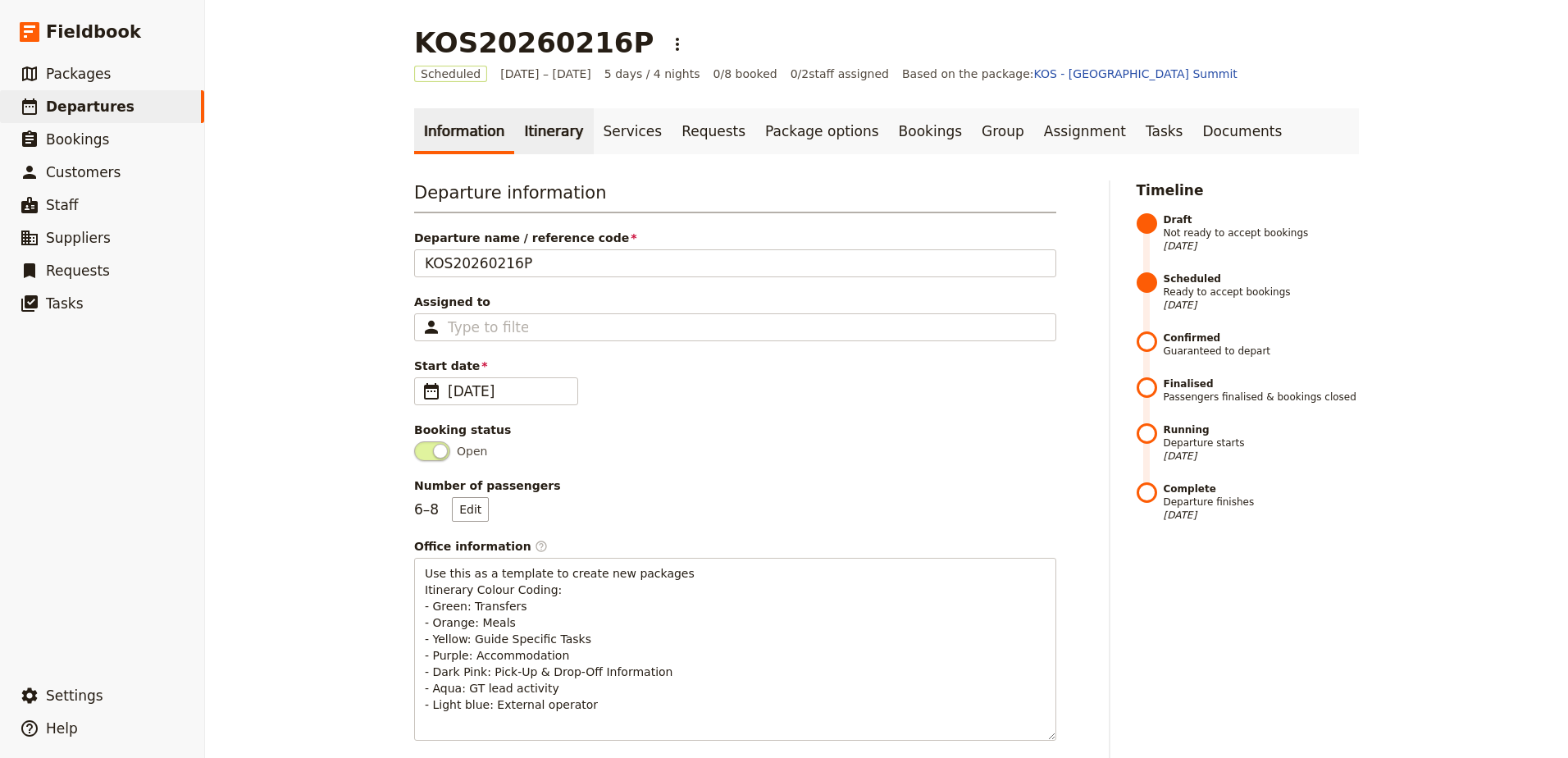
click at [533, 141] on link "Itinerary" at bounding box center [554, 131] width 79 height 46
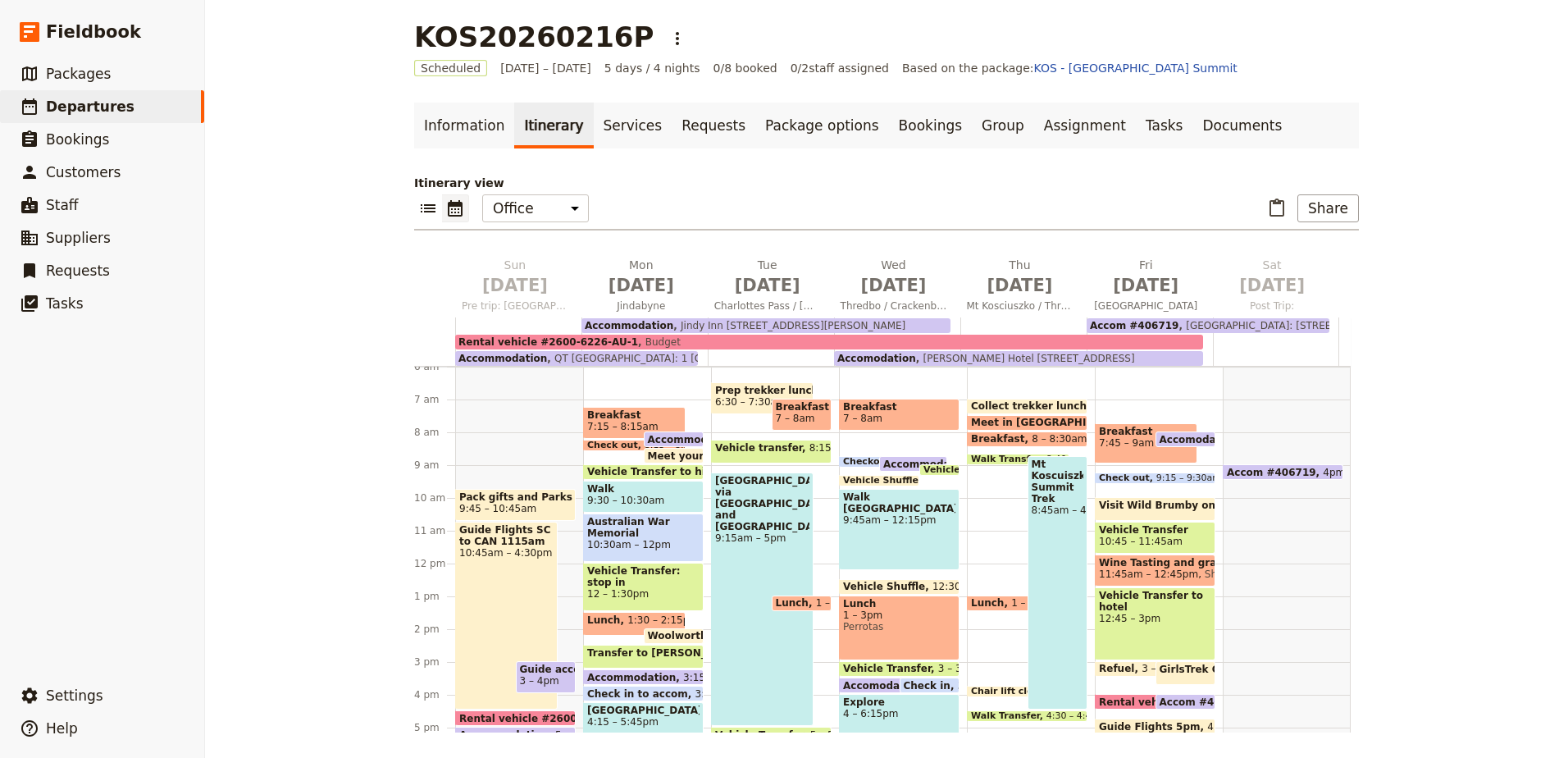
scroll to position [7, 0]
